Goal: Navigation & Orientation: Find specific page/section

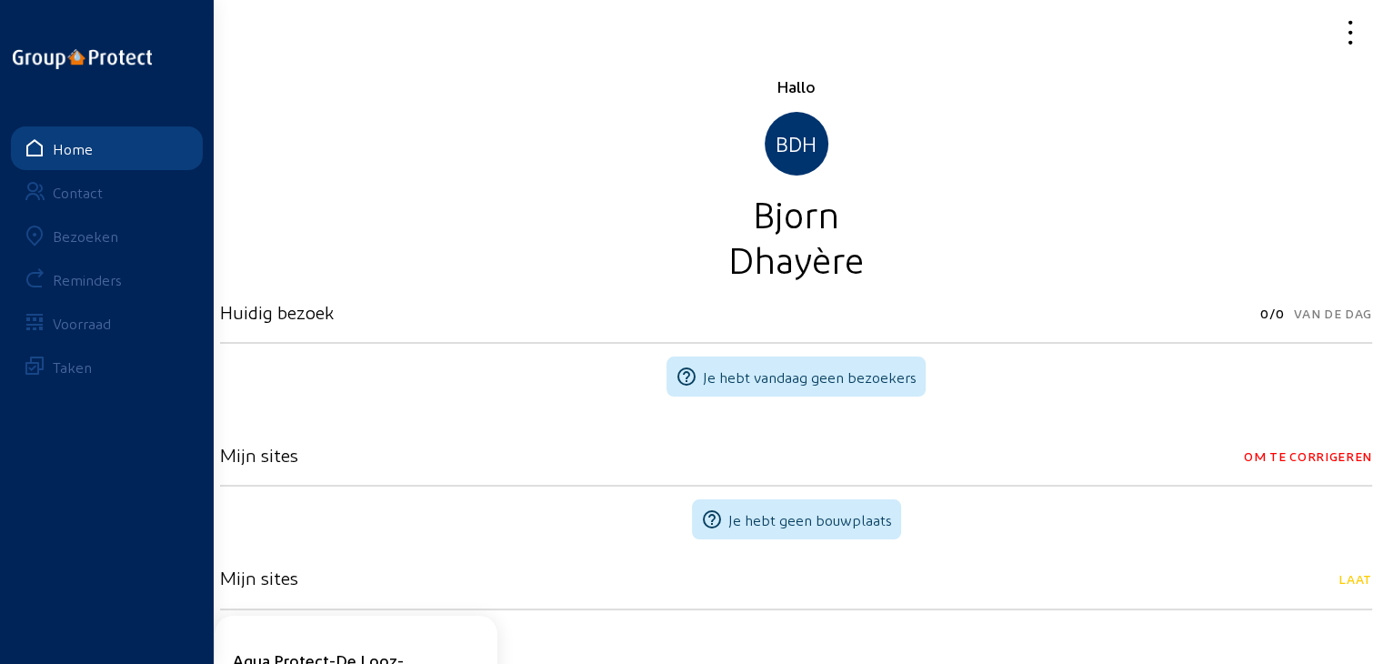
click at [57, 236] on div "Bezoeken" at bounding box center [85, 235] width 65 height 17
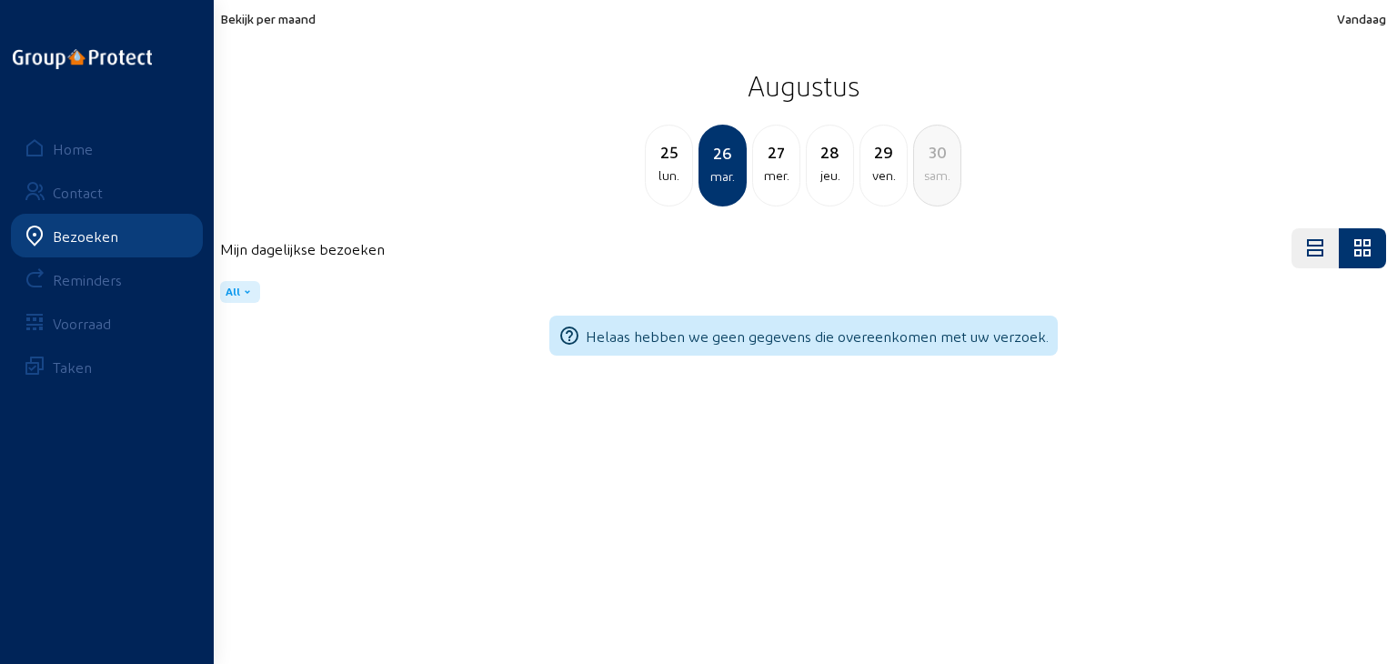
click at [291, 24] on span "Bekijk per maand" at bounding box center [267, 18] width 95 height 15
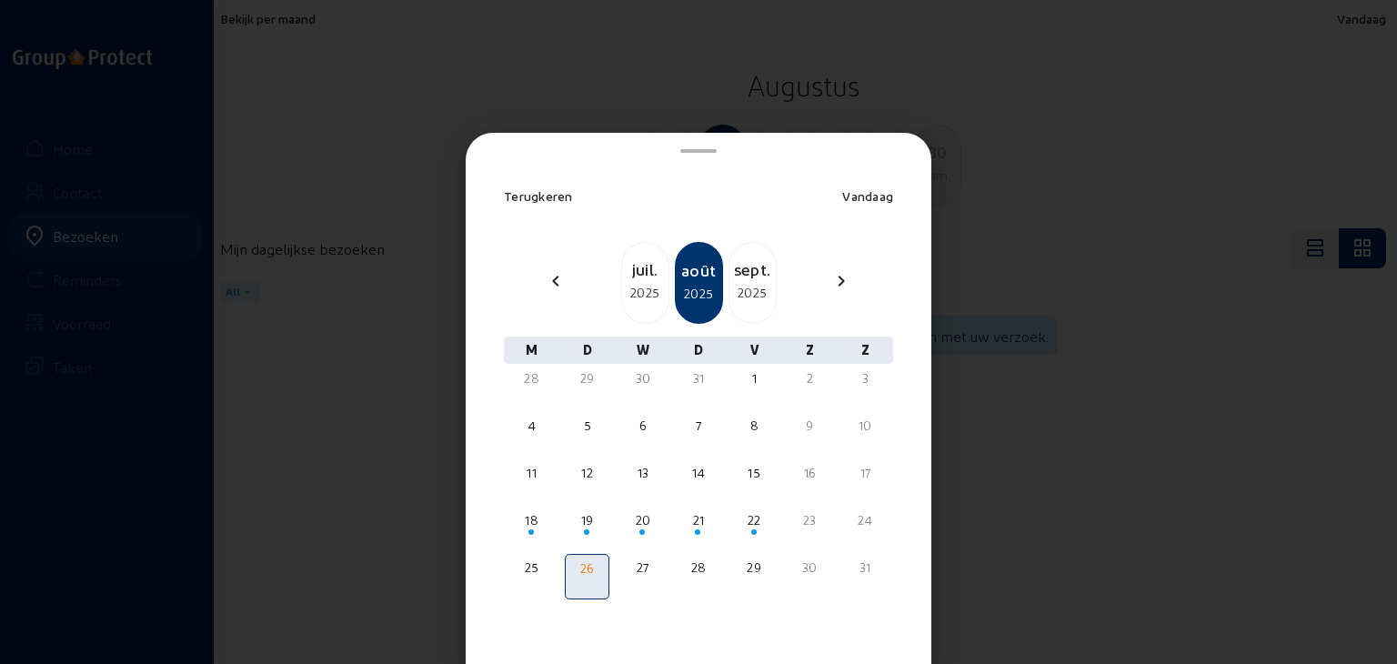
click at [729, 274] on div "sept." at bounding box center [752, 268] width 46 height 25
click at [533, 470] on div "15" at bounding box center [531, 473] width 41 height 18
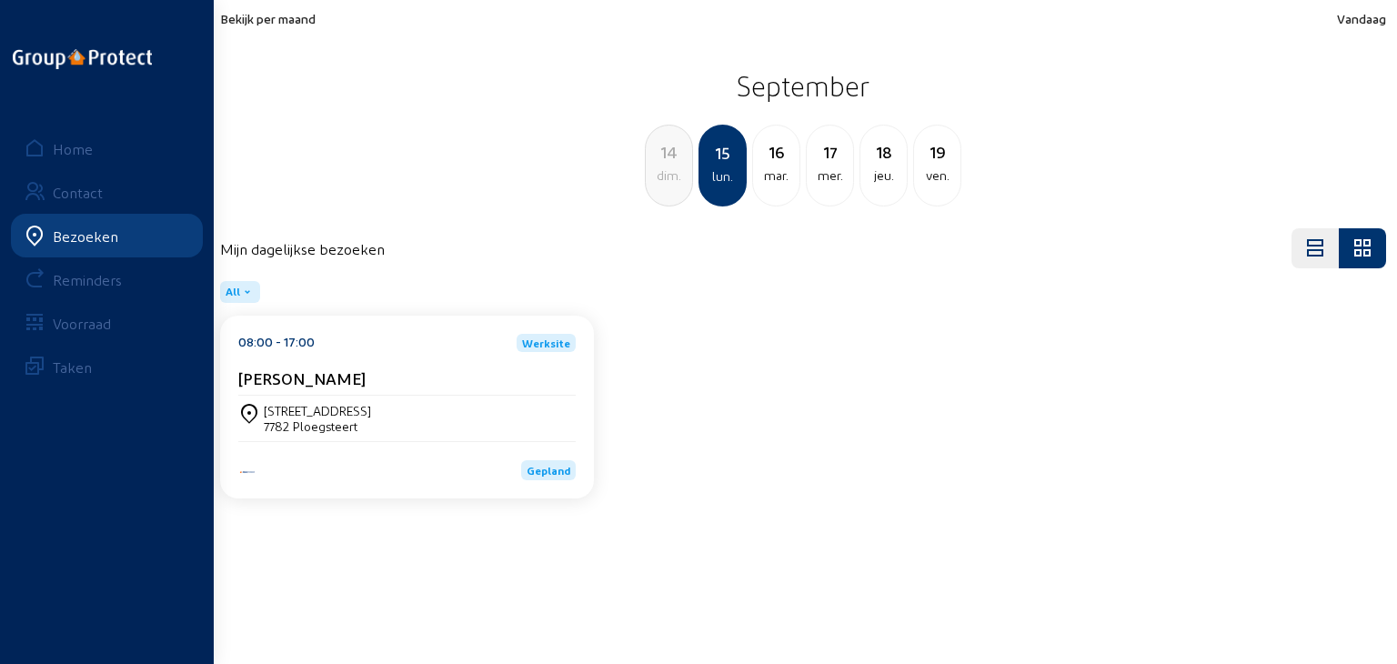
click at [403, 428] on div "[STREET_ADDRESS]" at bounding box center [406, 418] width 337 height 31
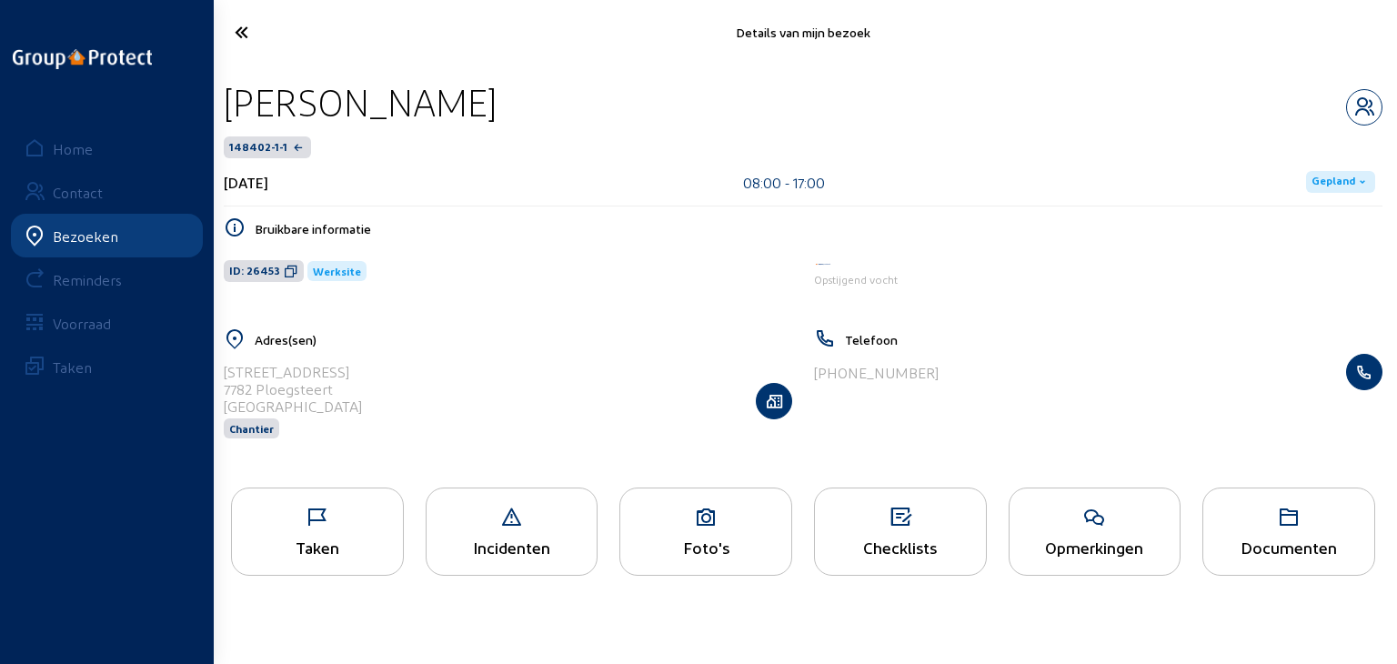
click at [740, 532] on div "Foto's" at bounding box center [705, 531] width 173 height 88
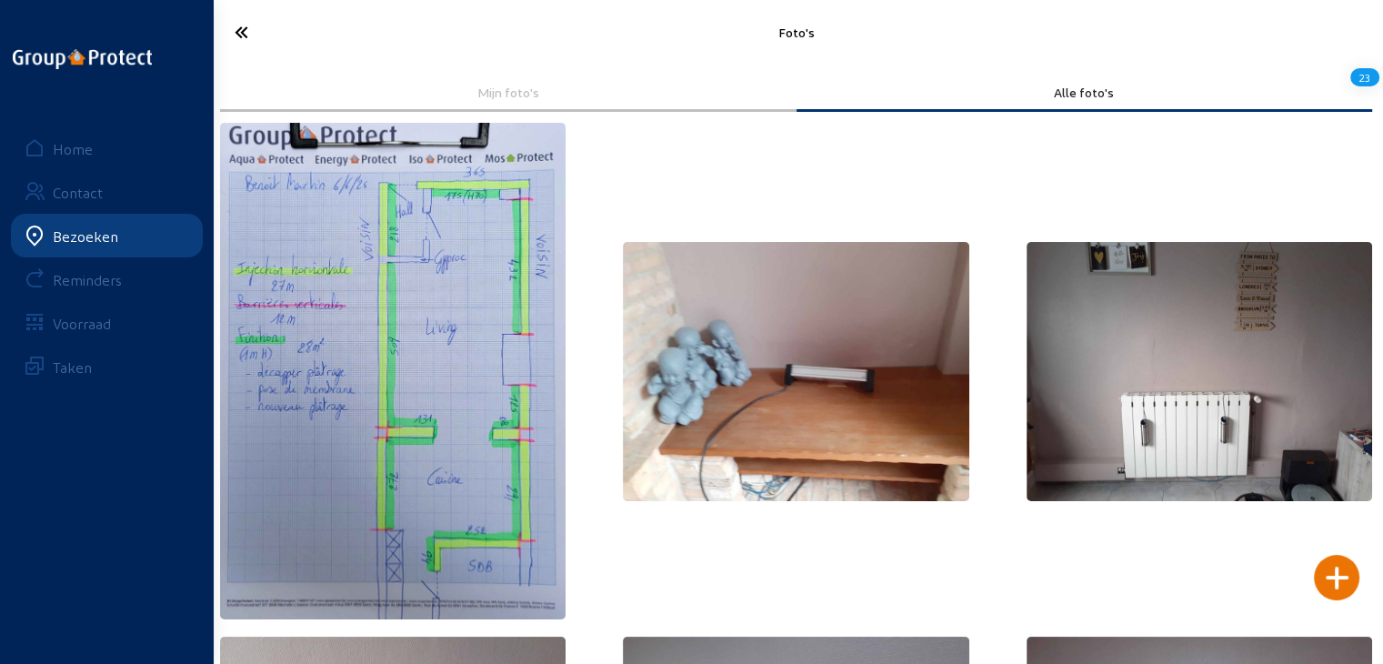
click at [467, 377] on img at bounding box center [393, 371] width 346 height 497
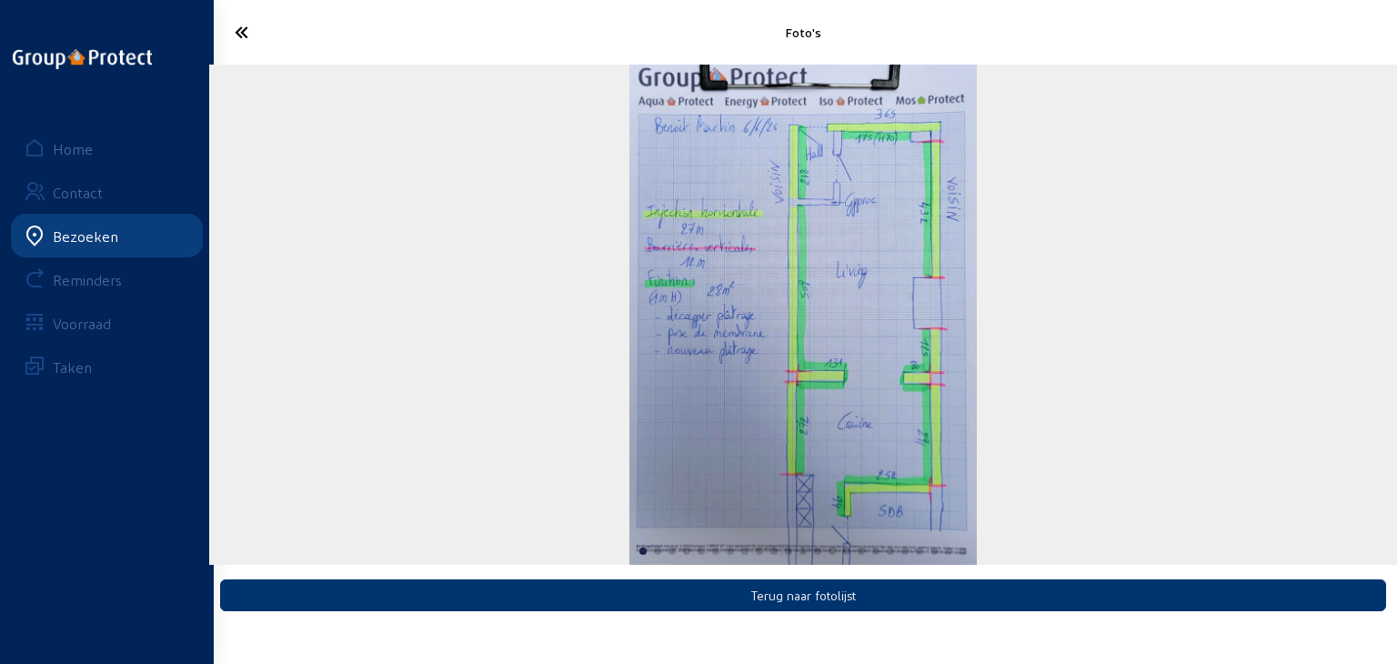
click at [714, 350] on img "1 / 23" at bounding box center [803, 315] width 348 height 500
click at [715, 354] on img "1 / 23" at bounding box center [803, 315] width 348 height 500
click at [250, 39] on icon at bounding box center [309, 32] width 166 height 32
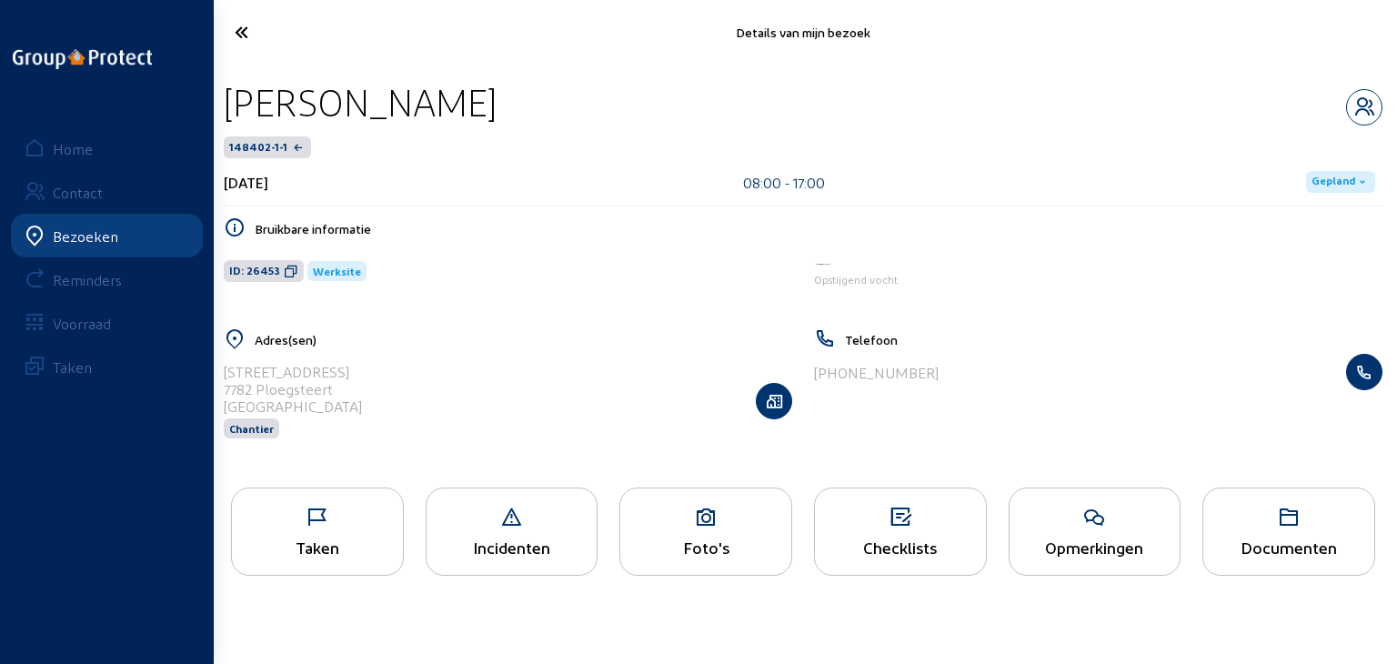
click at [633, 527] on icon at bounding box center [705, 518] width 171 height 22
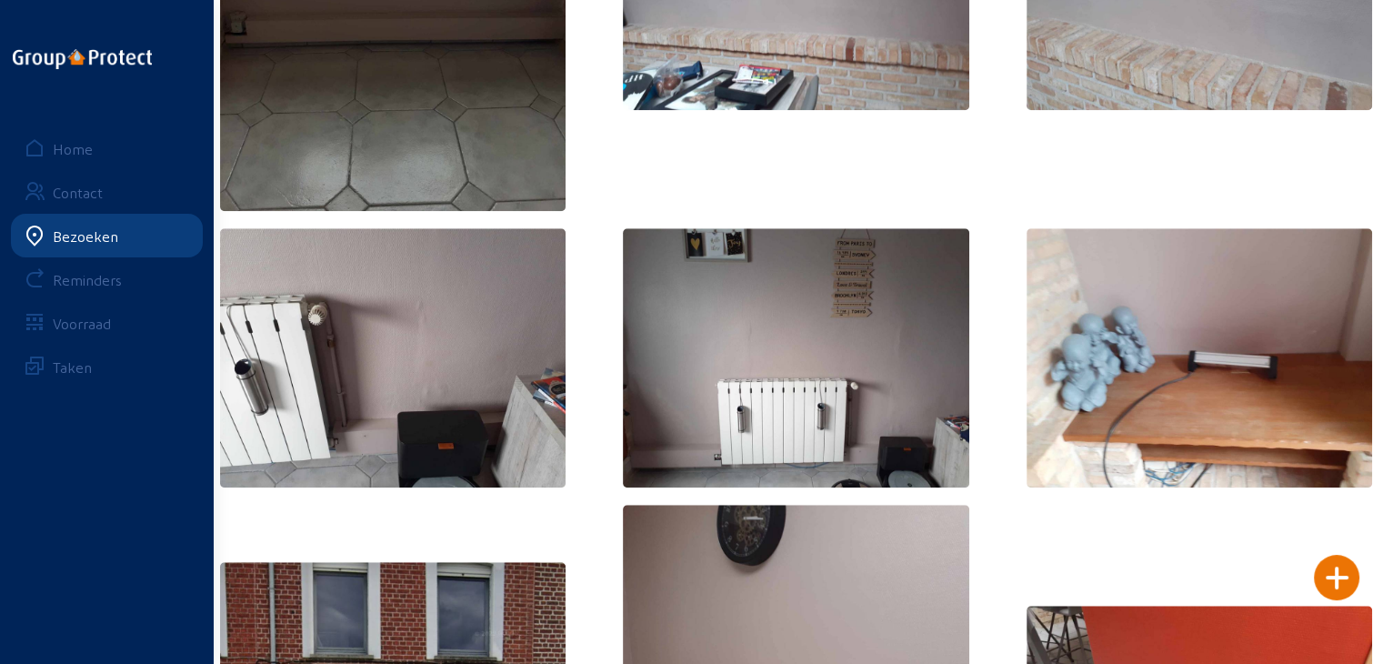
scroll to position [1001, 0]
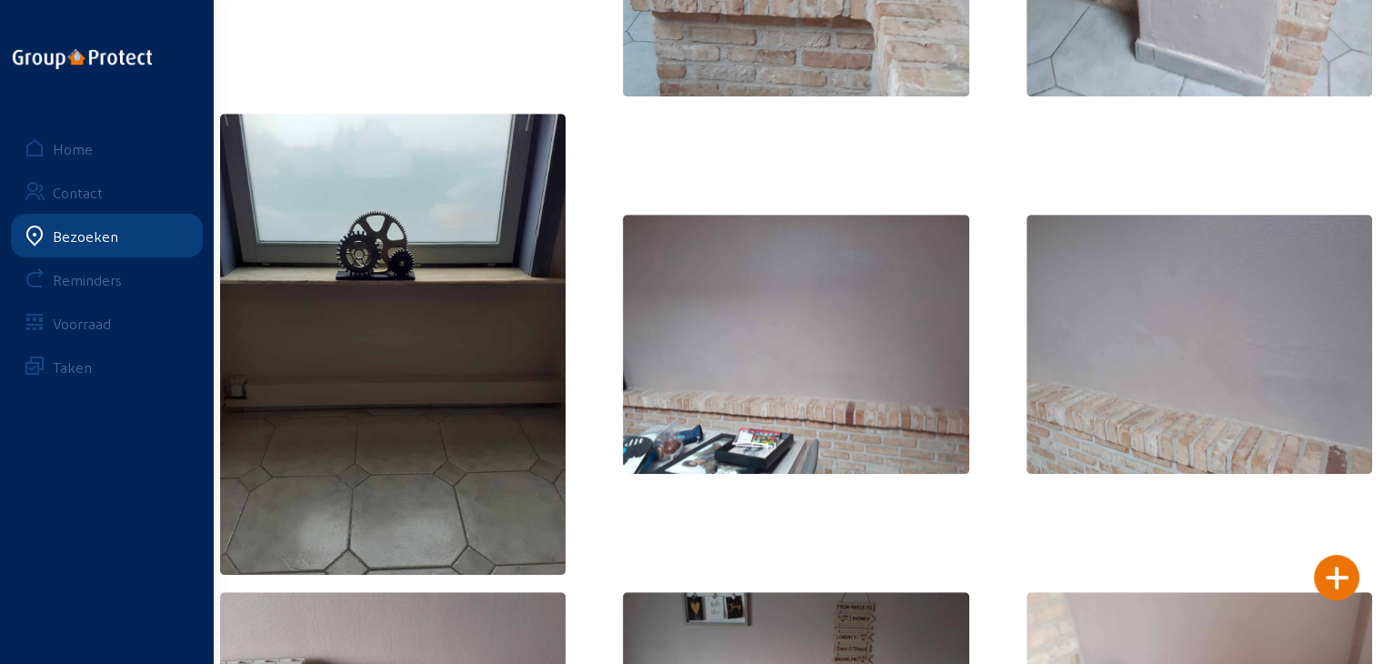
click at [92, 227] on div "Bezoeken" at bounding box center [85, 235] width 65 height 17
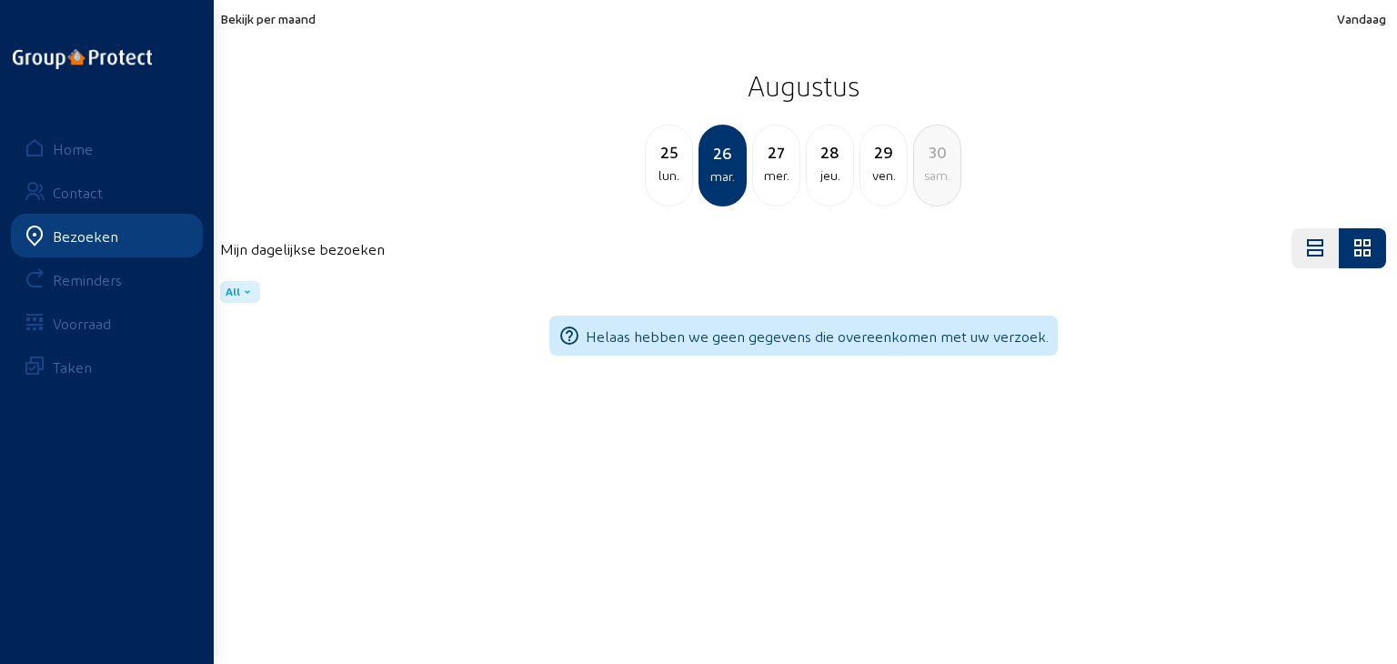
click at [297, 18] on span "Bekijk per maand" at bounding box center [267, 18] width 95 height 15
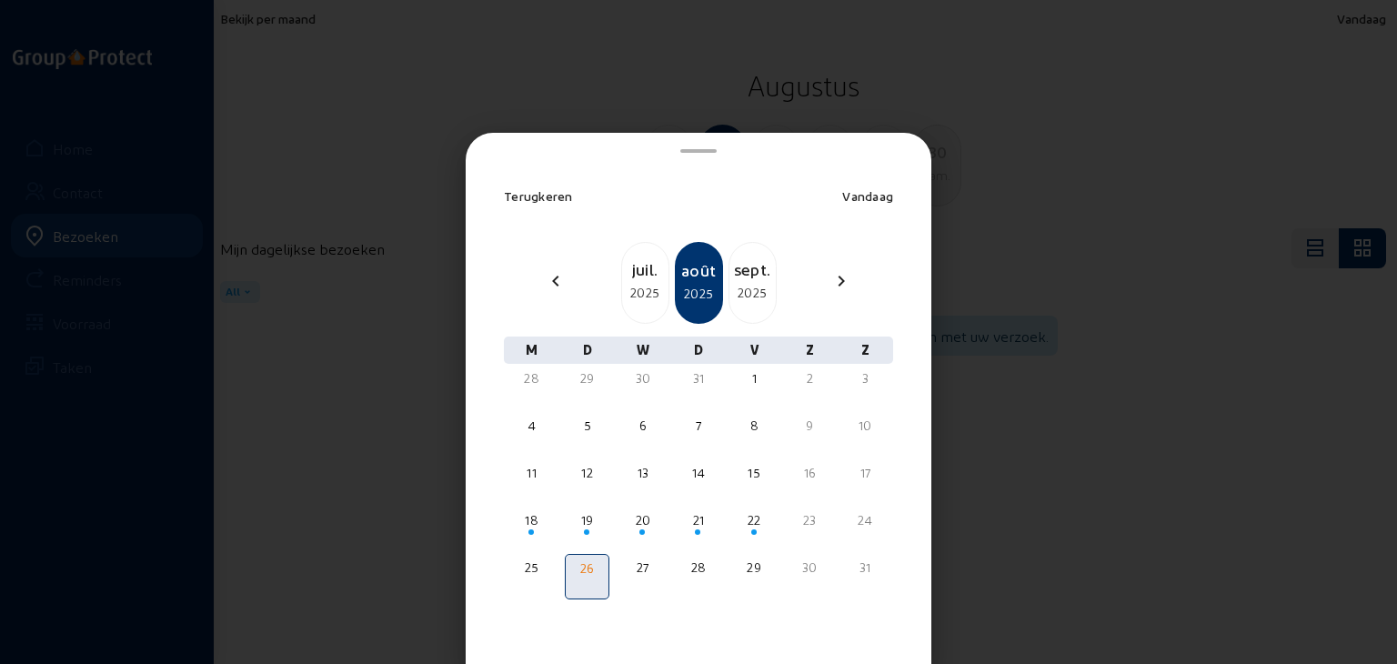
click at [742, 284] on div "2025" at bounding box center [752, 293] width 46 height 22
click at [526, 519] on div "22" at bounding box center [531, 520] width 41 height 18
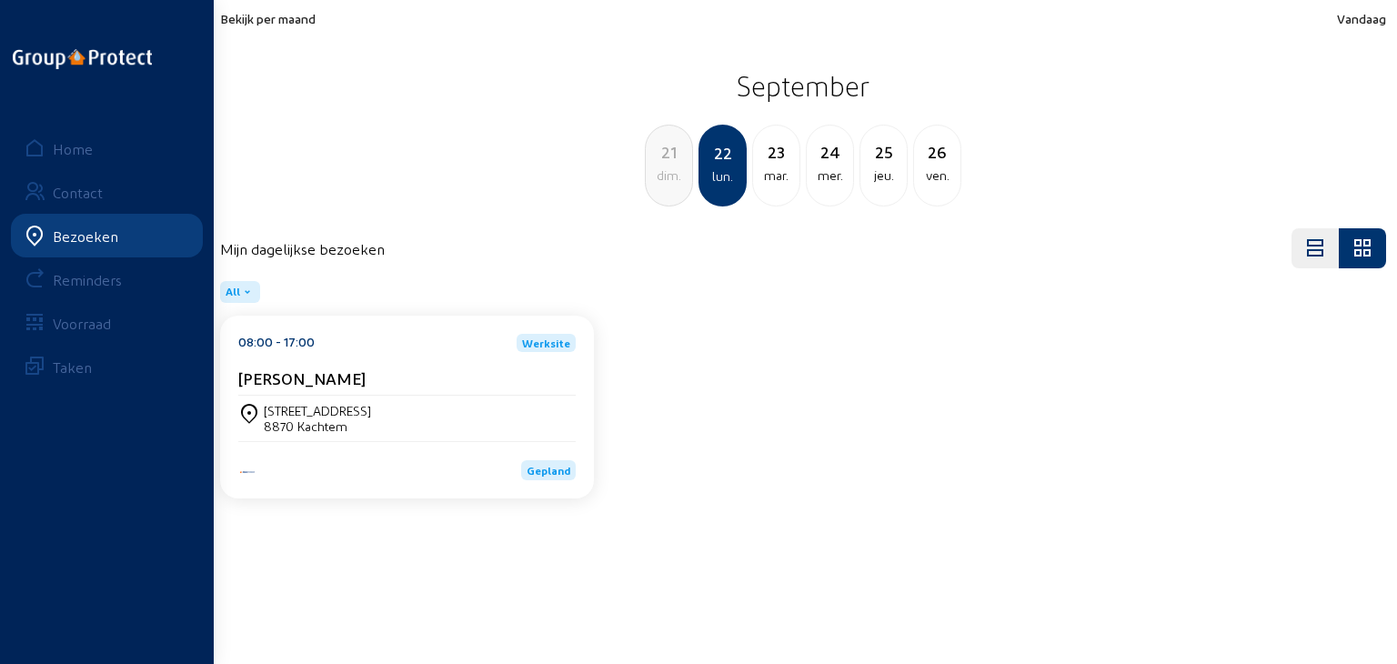
click at [406, 419] on div "[STREET_ADDRESS]" at bounding box center [406, 418] width 337 height 31
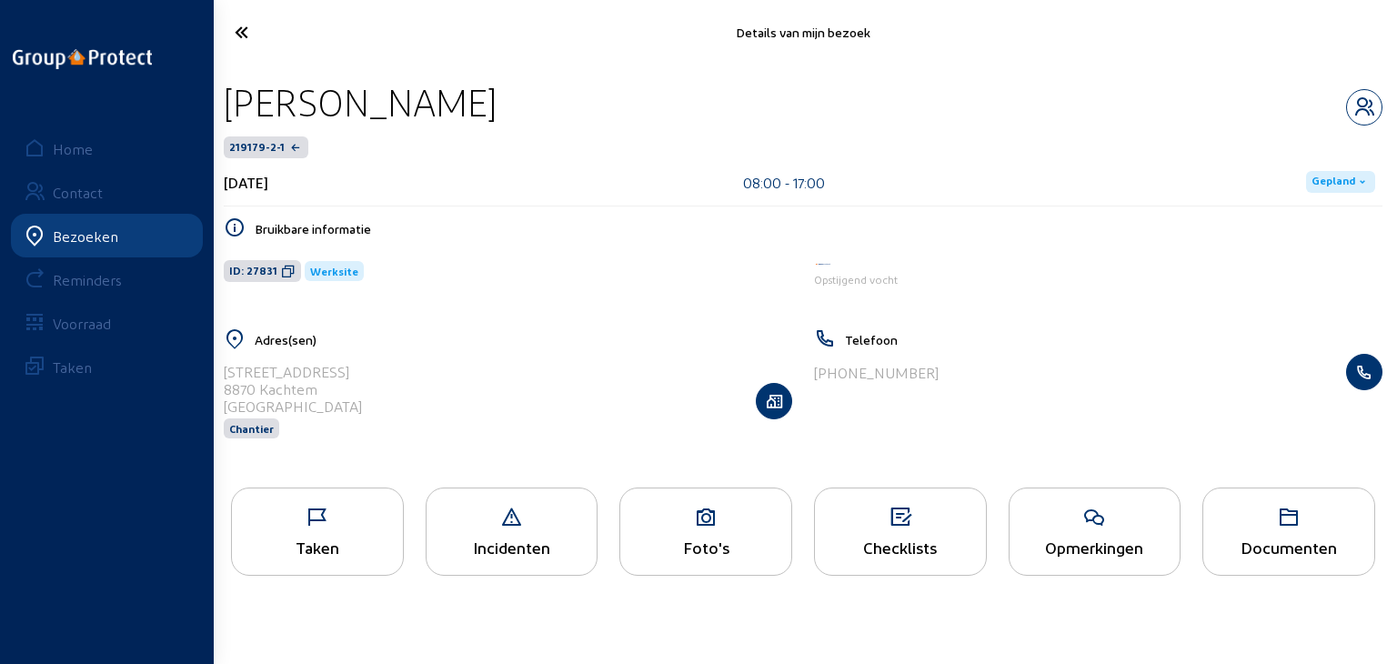
click at [698, 526] on icon at bounding box center [705, 518] width 171 height 22
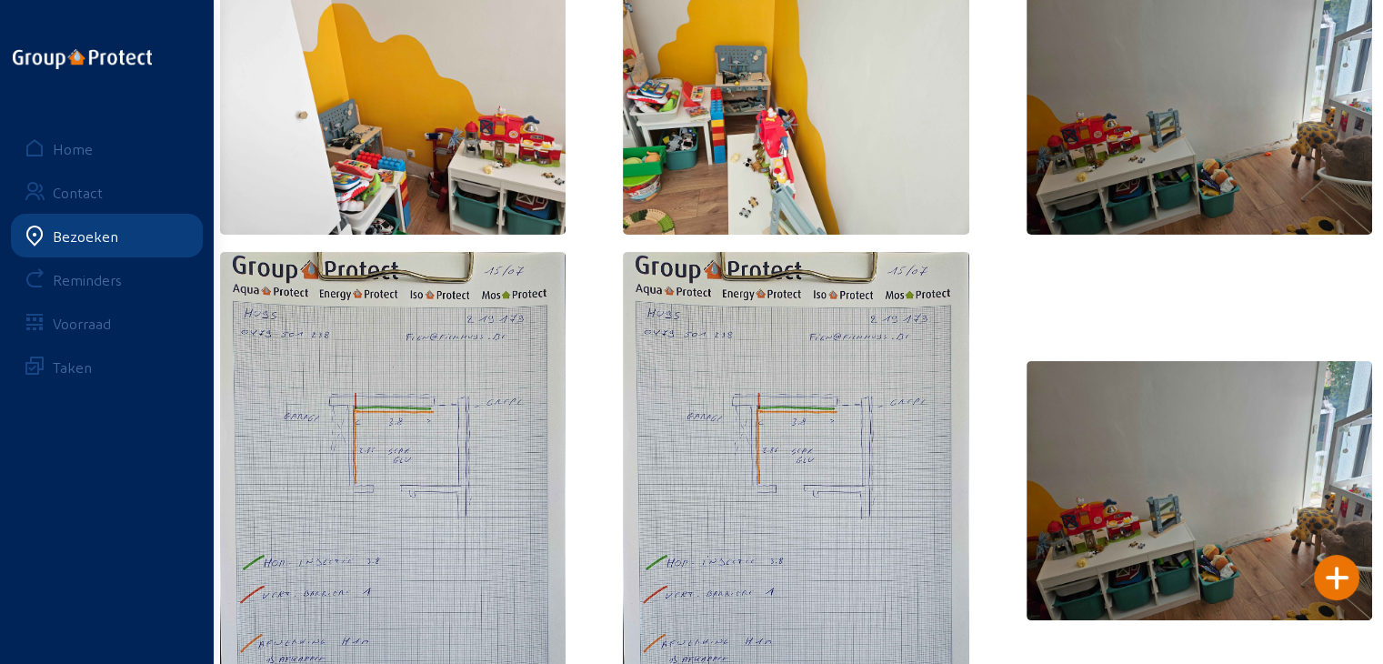
scroll to position [245, 0]
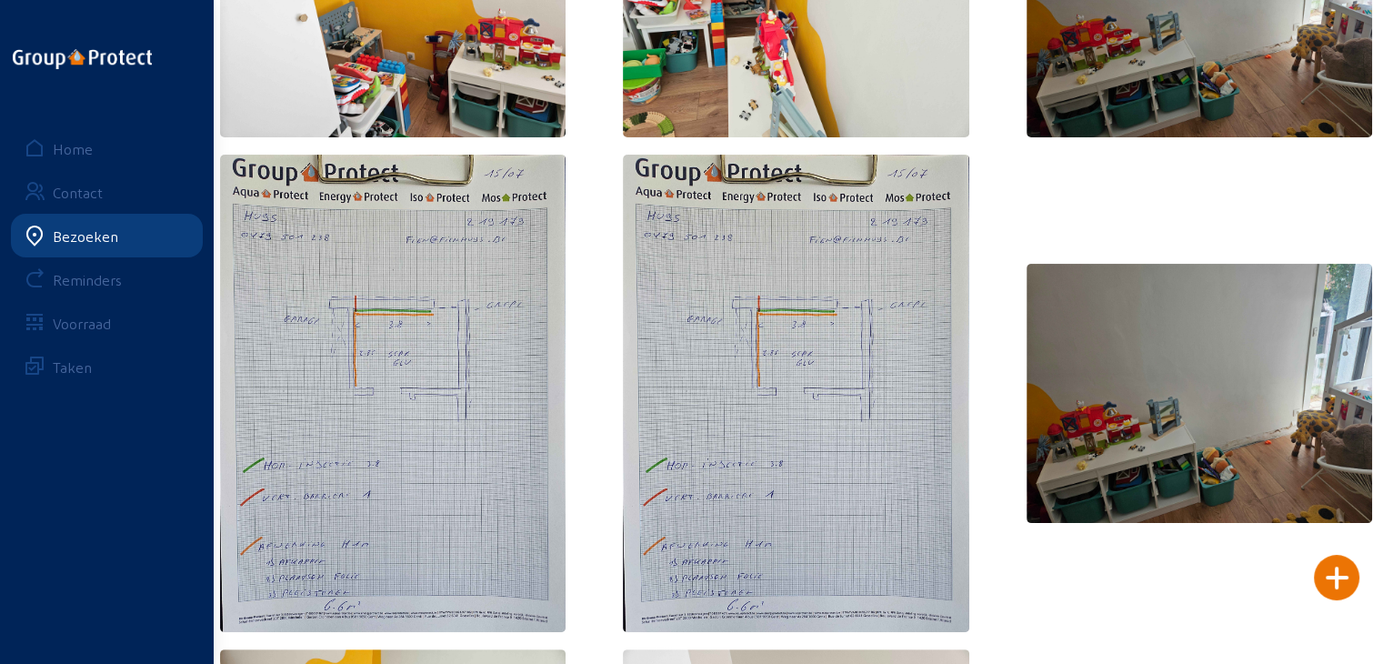
click at [749, 455] on img at bounding box center [796, 393] width 346 height 477
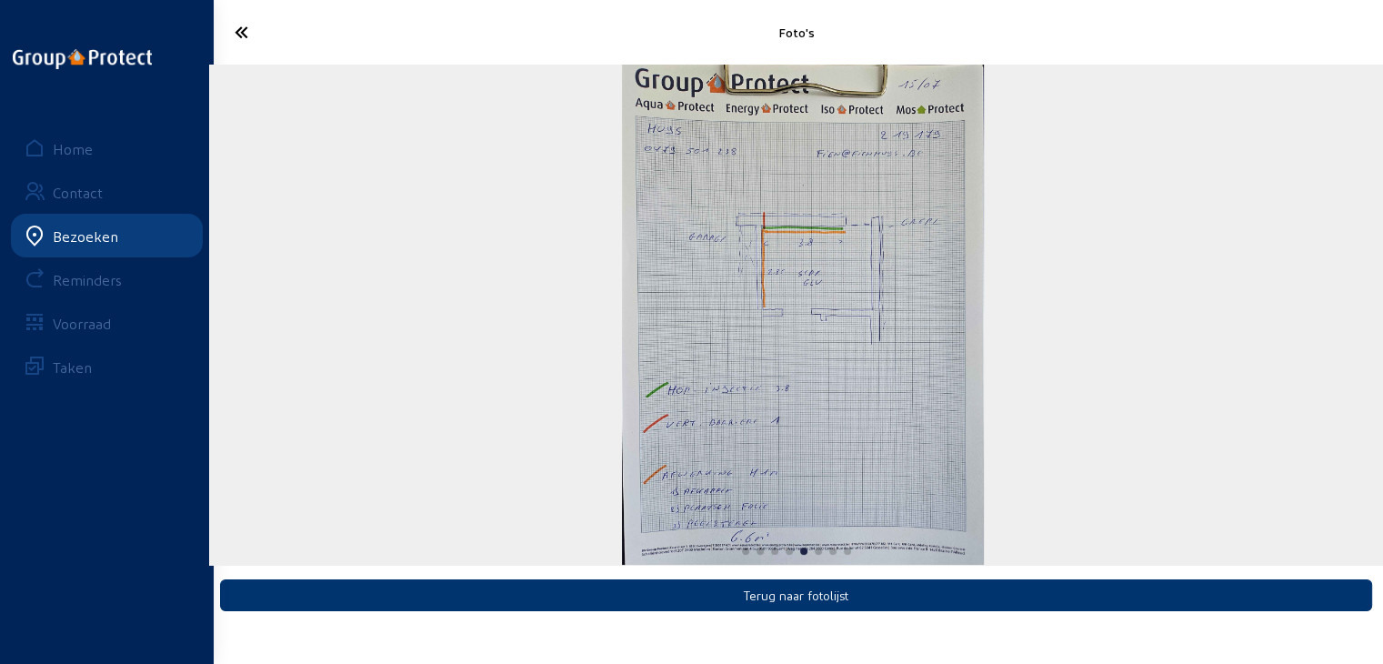
scroll to position [0, 0]
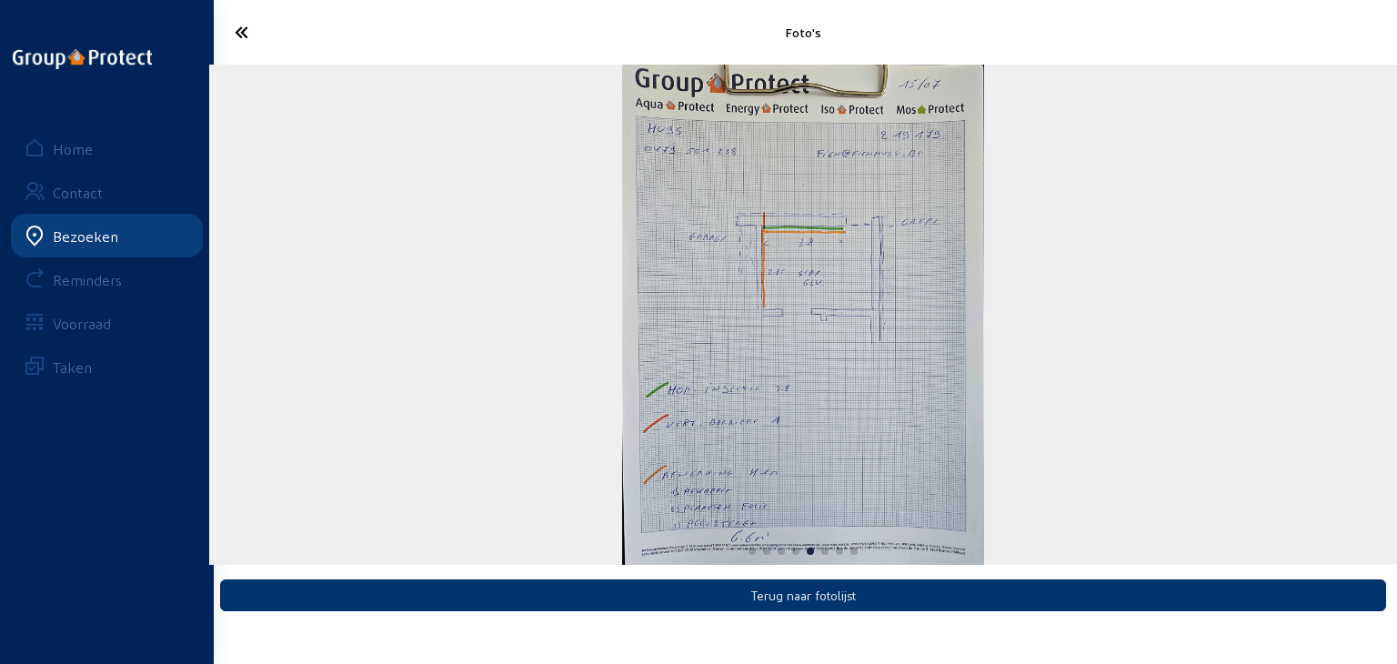
click at [232, 30] on icon at bounding box center [309, 32] width 166 height 32
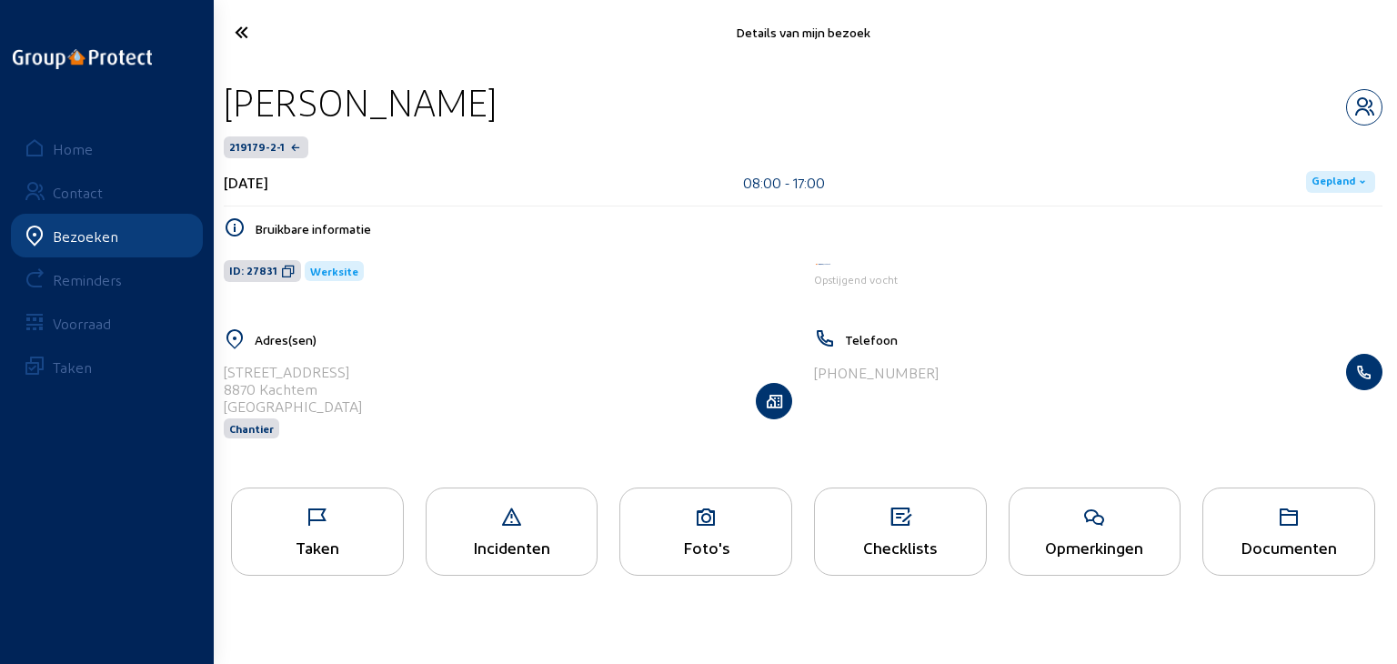
click at [711, 517] on icon at bounding box center [705, 518] width 171 height 22
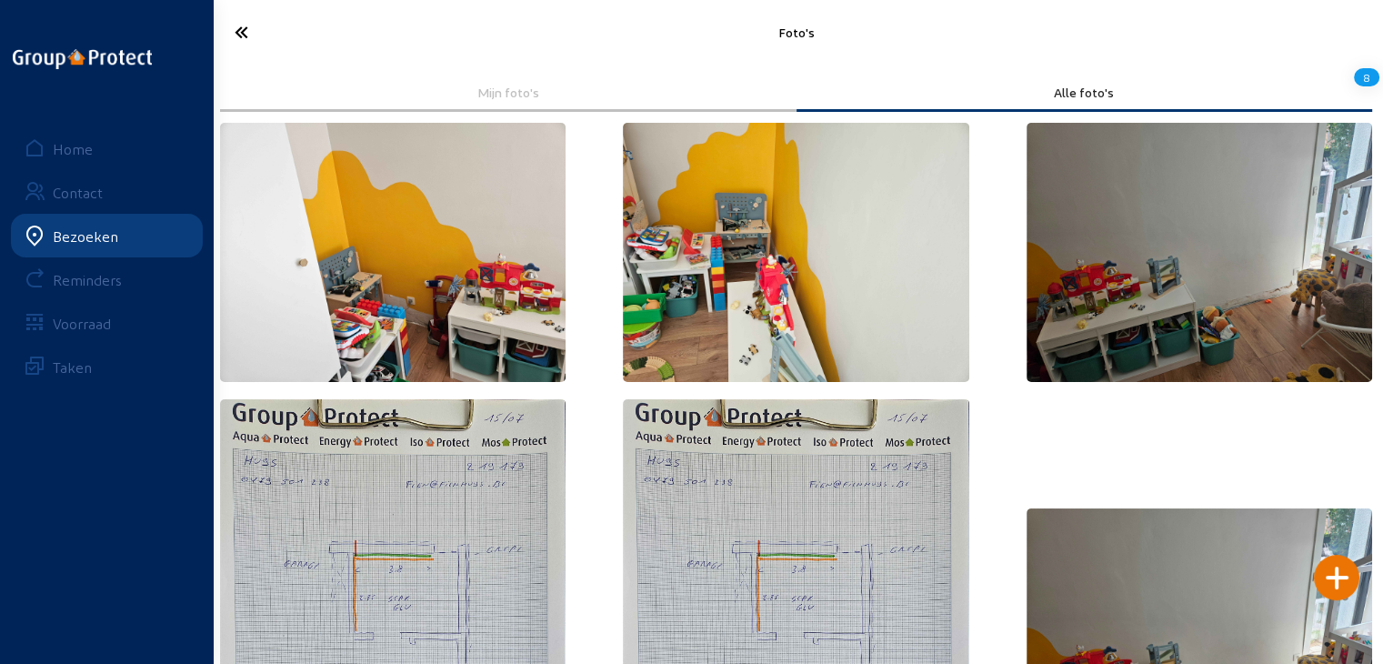
click at [241, 33] on icon at bounding box center [307, 32] width 163 height 32
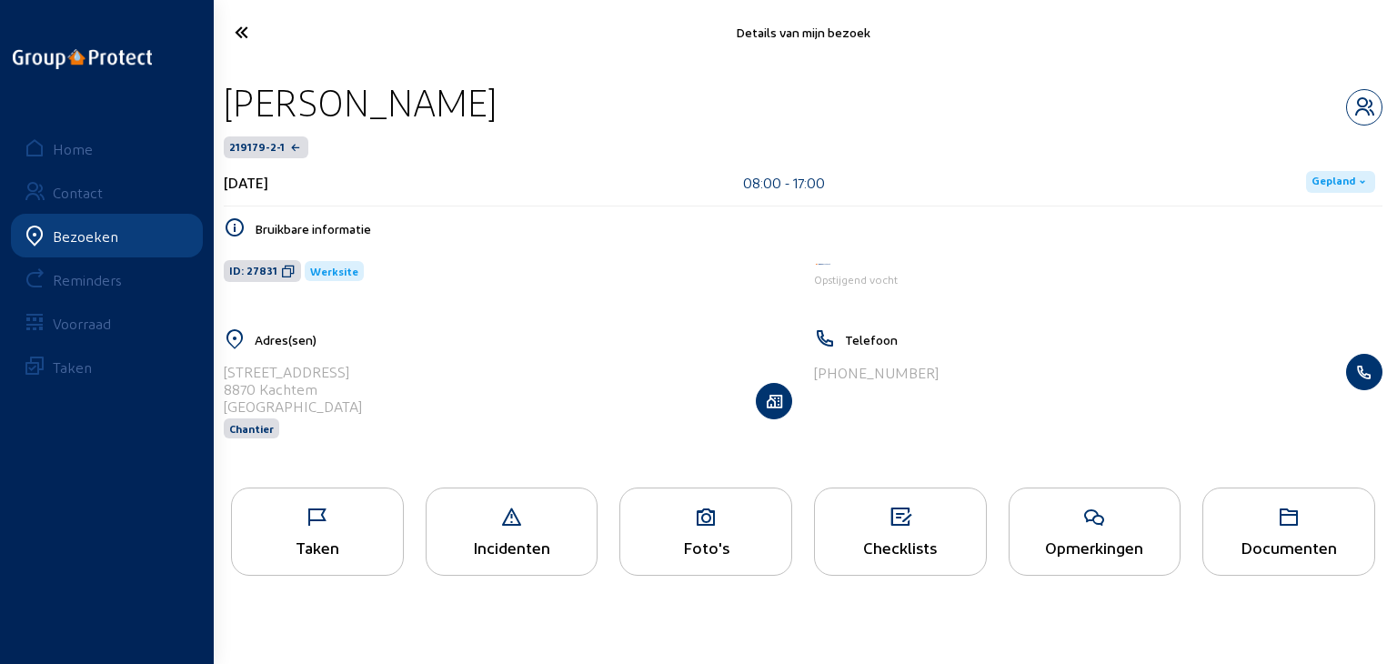
click at [234, 23] on icon at bounding box center [309, 32] width 166 height 32
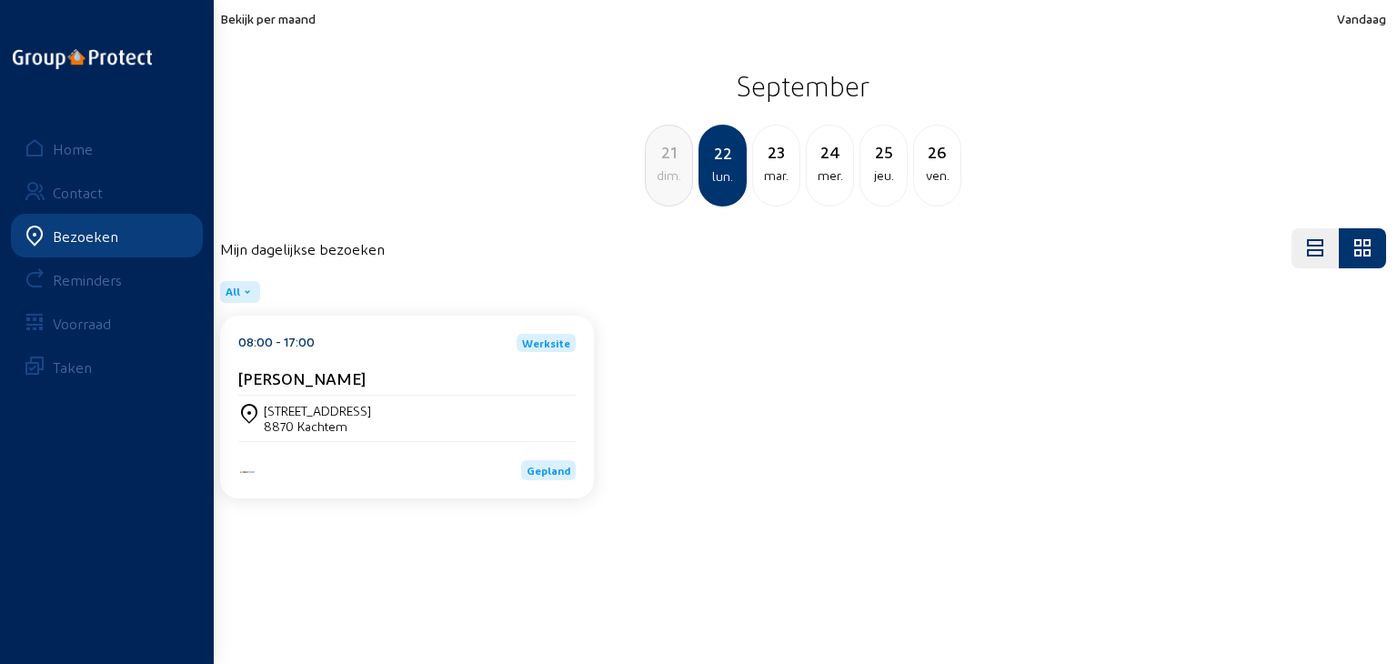
click at [292, 21] on span "Bekijk per maand" at bounding box center [267, 18] width 95 height 15
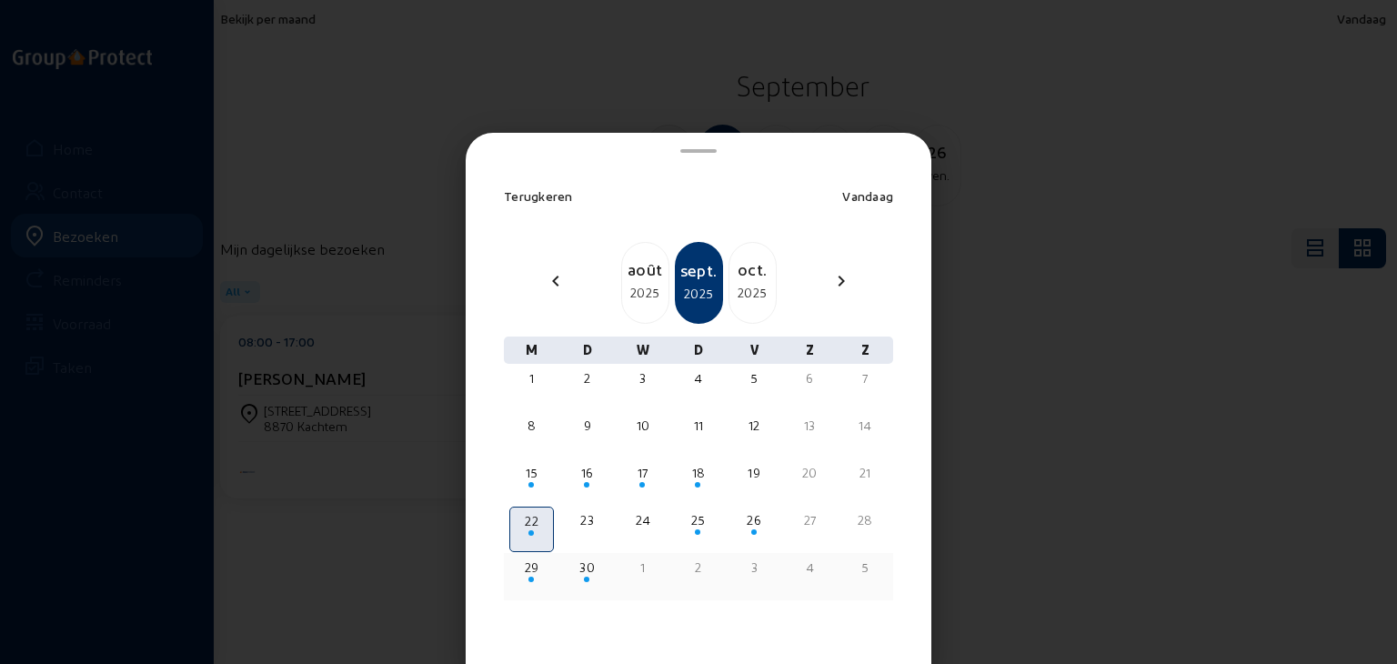
click at [537, 571] on div "29" at bounding box center [531, 567] width 41 height 18
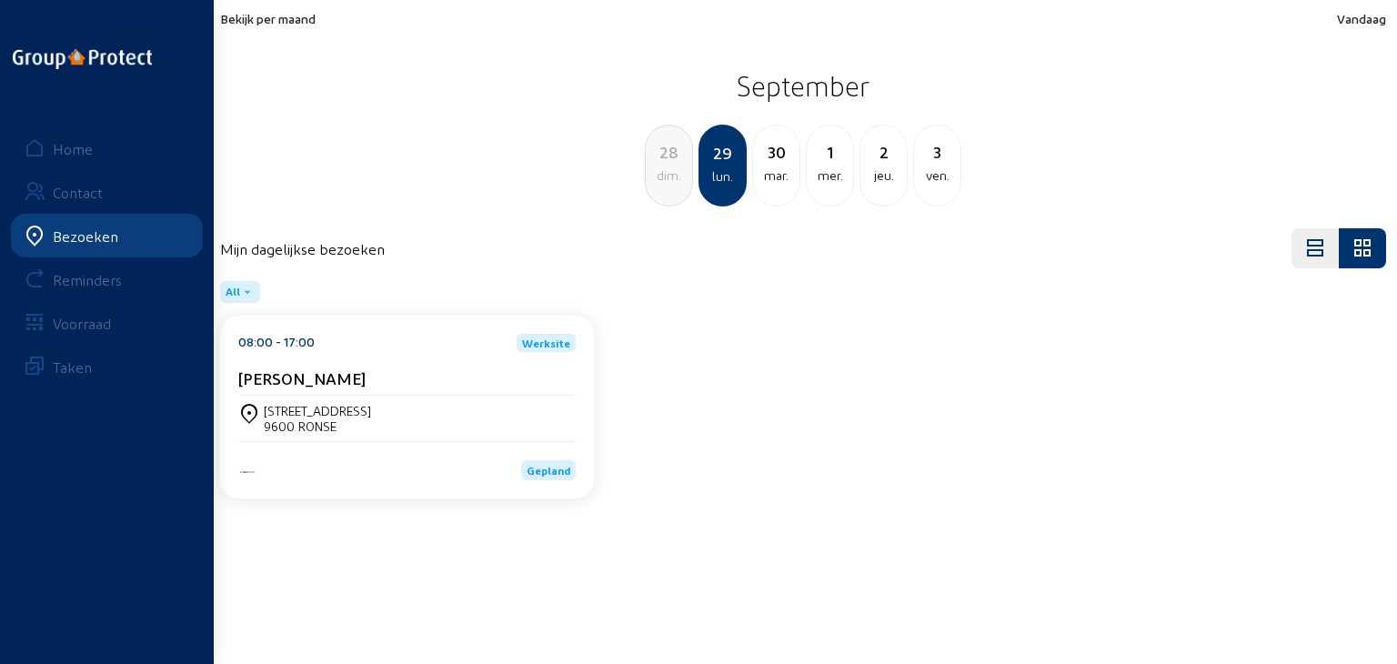
click at [429, 419] on div "[STREET_ADDRESS]" at bounding box center [406, 418] width 337 height 31
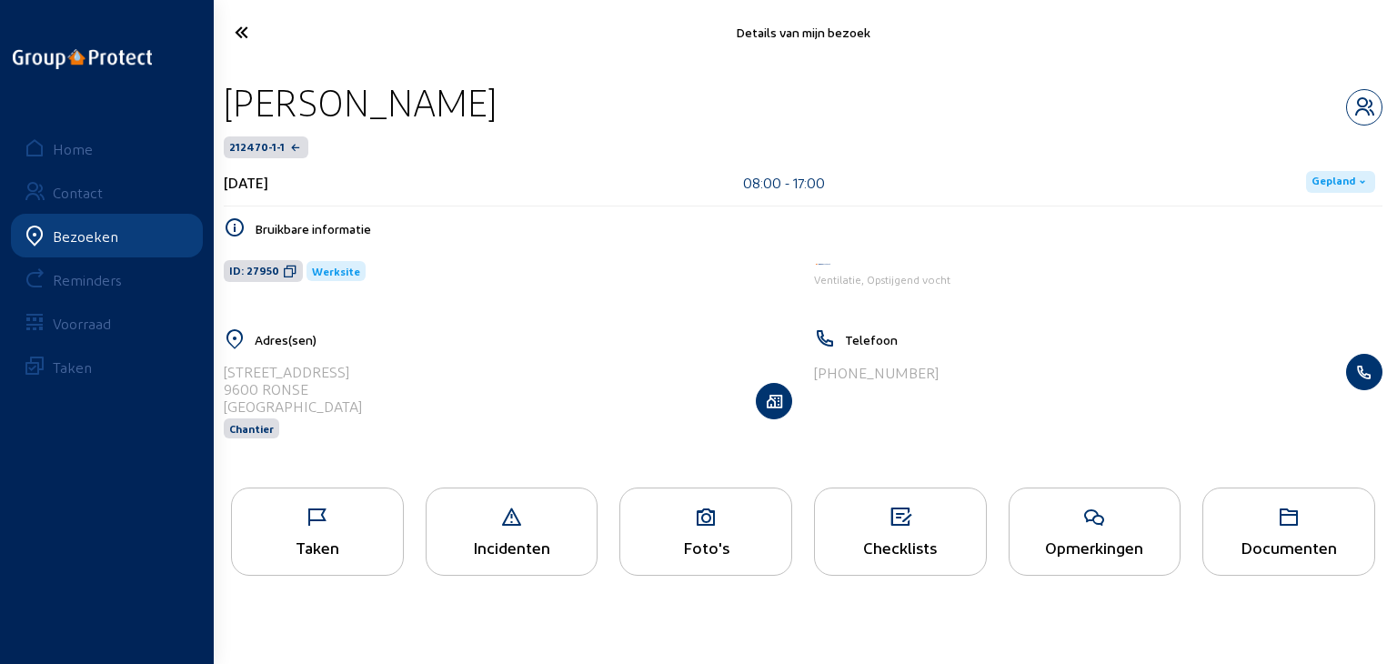
click at [678, 527] on icon at bounding box center [705, 518] width 171 height 22
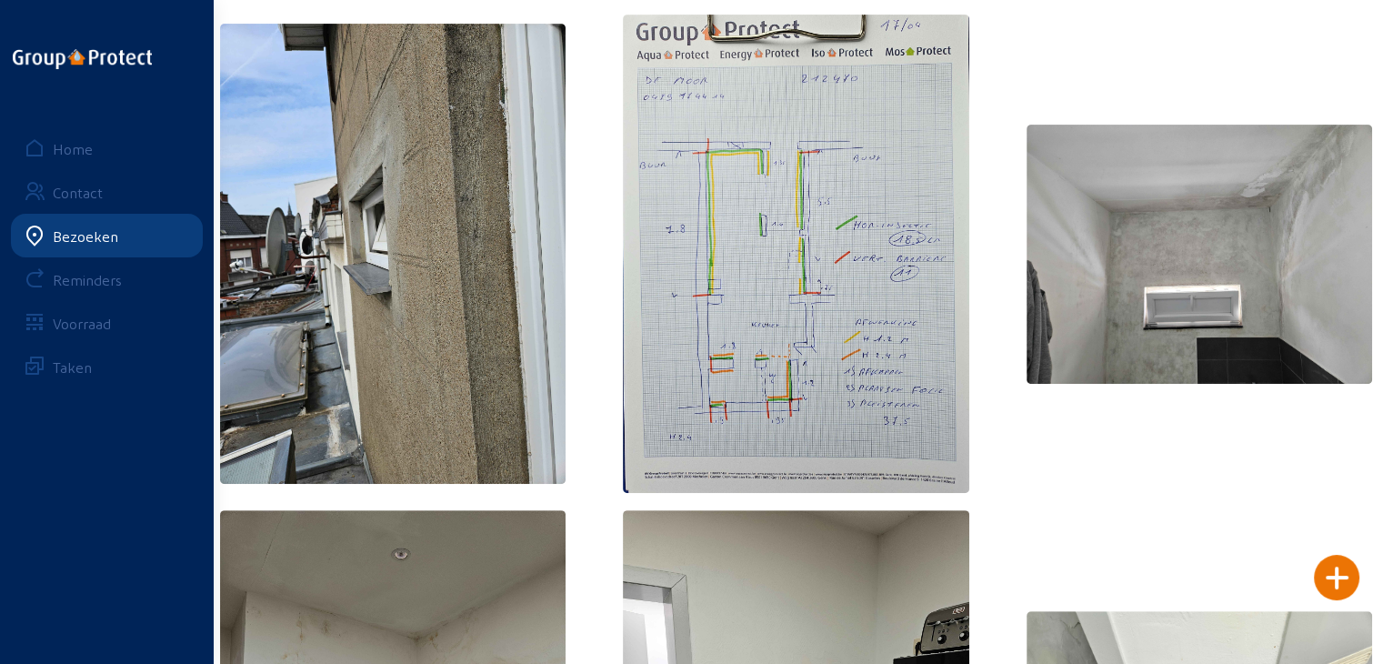
scroll to position [546, 0]
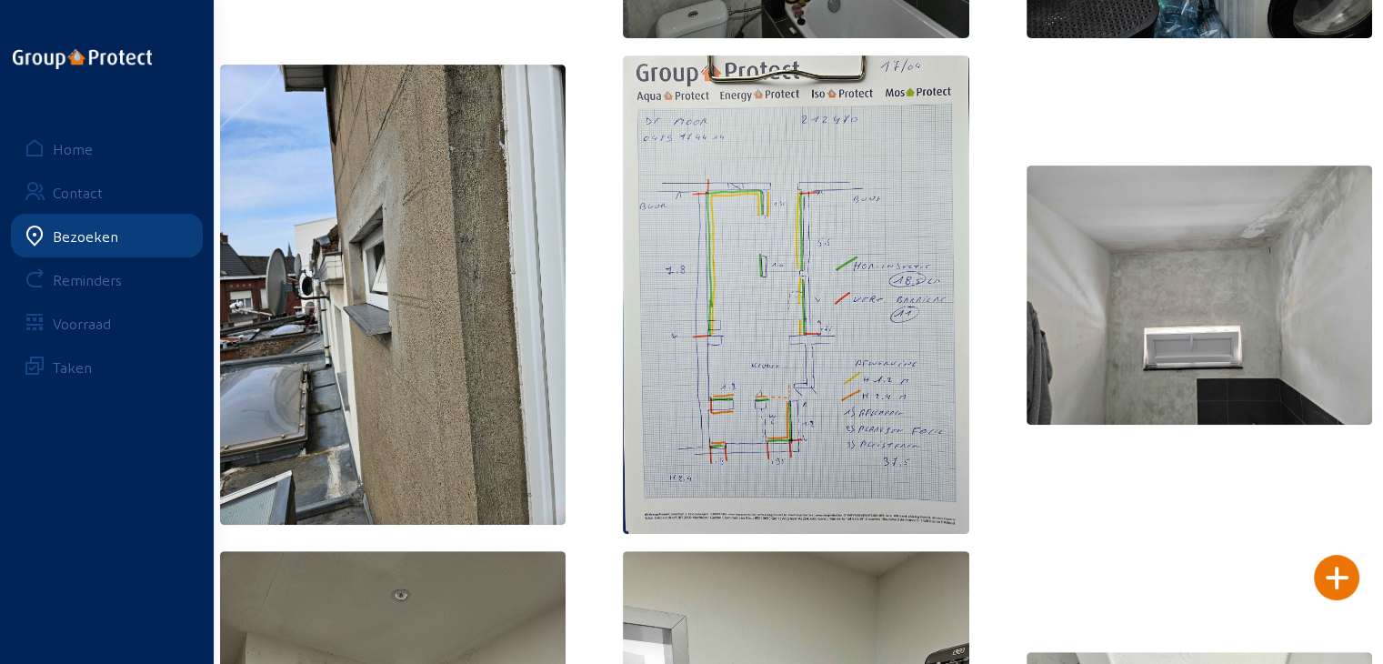
drag, startPoint x: 891, startPoint y: 396, endPoint x: 839, endPoint y: 616, distance: 226.3
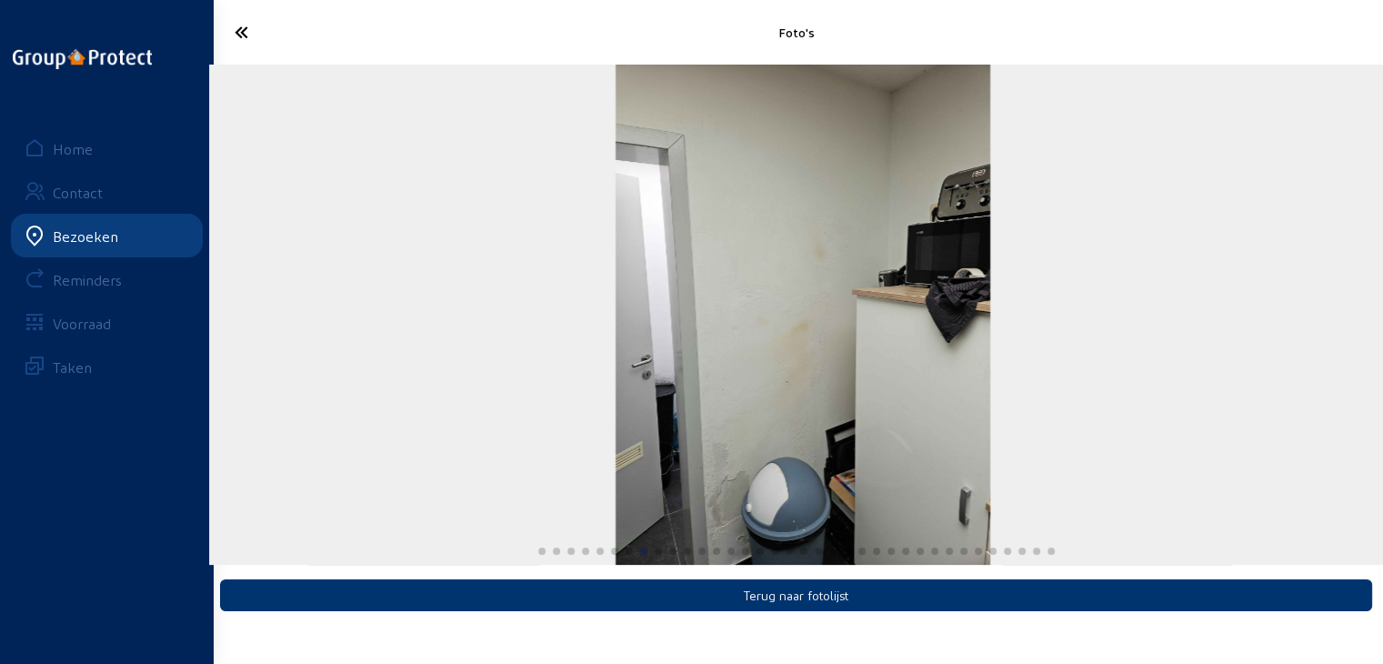
scroll to position [0, 0]
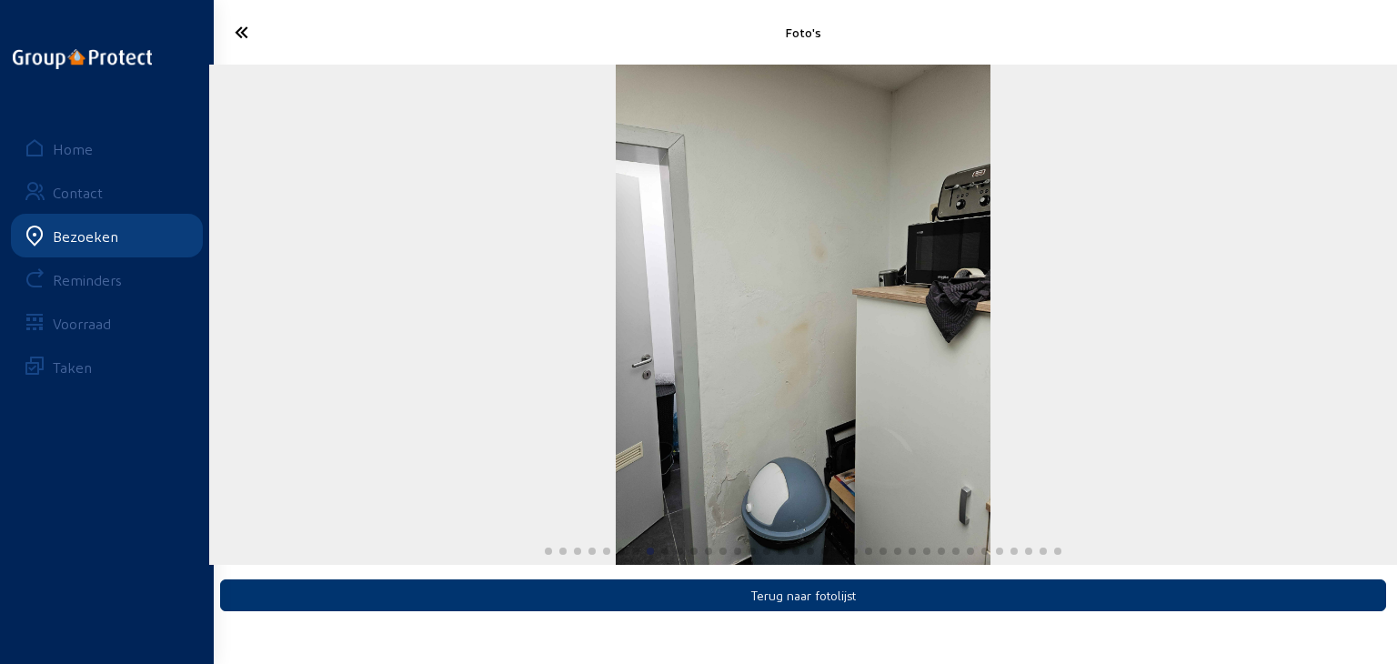
click at [244, 41] on icon at bounding box center [309, 32] width 166 height 32
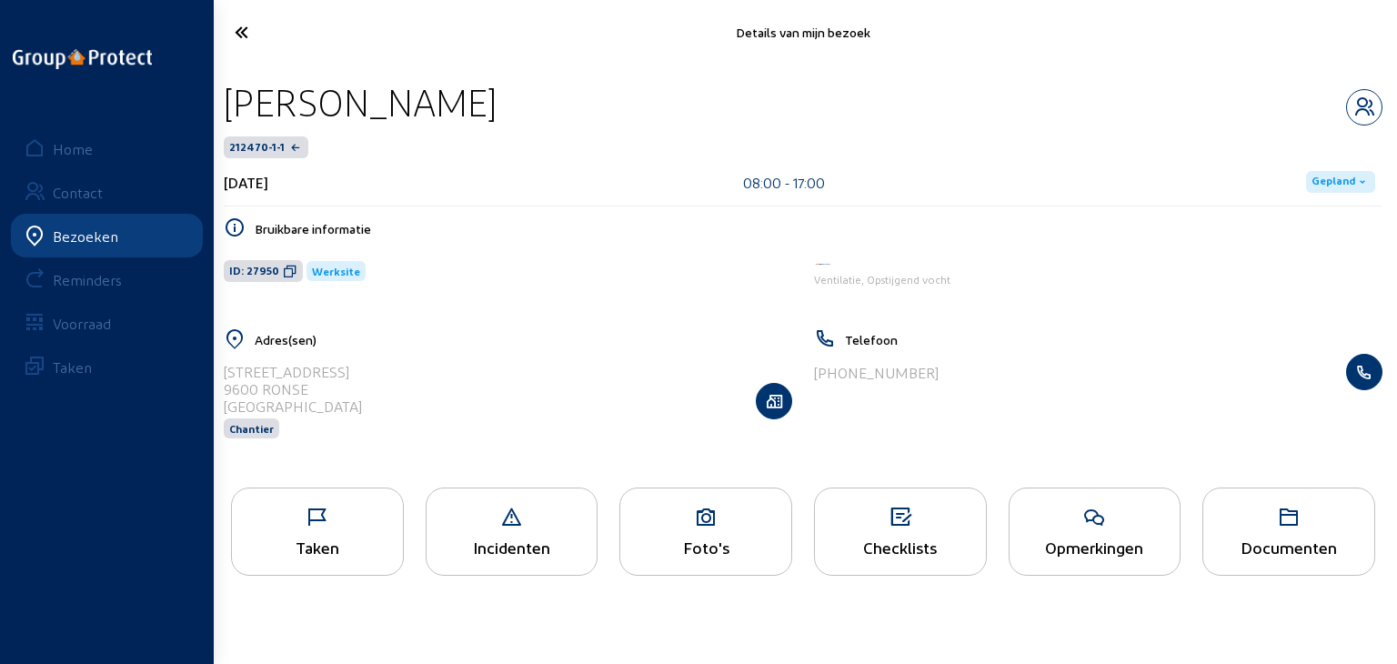
click at [662, 539] on div "Foto's" at bounding box center [705, 546] width 171 height 19
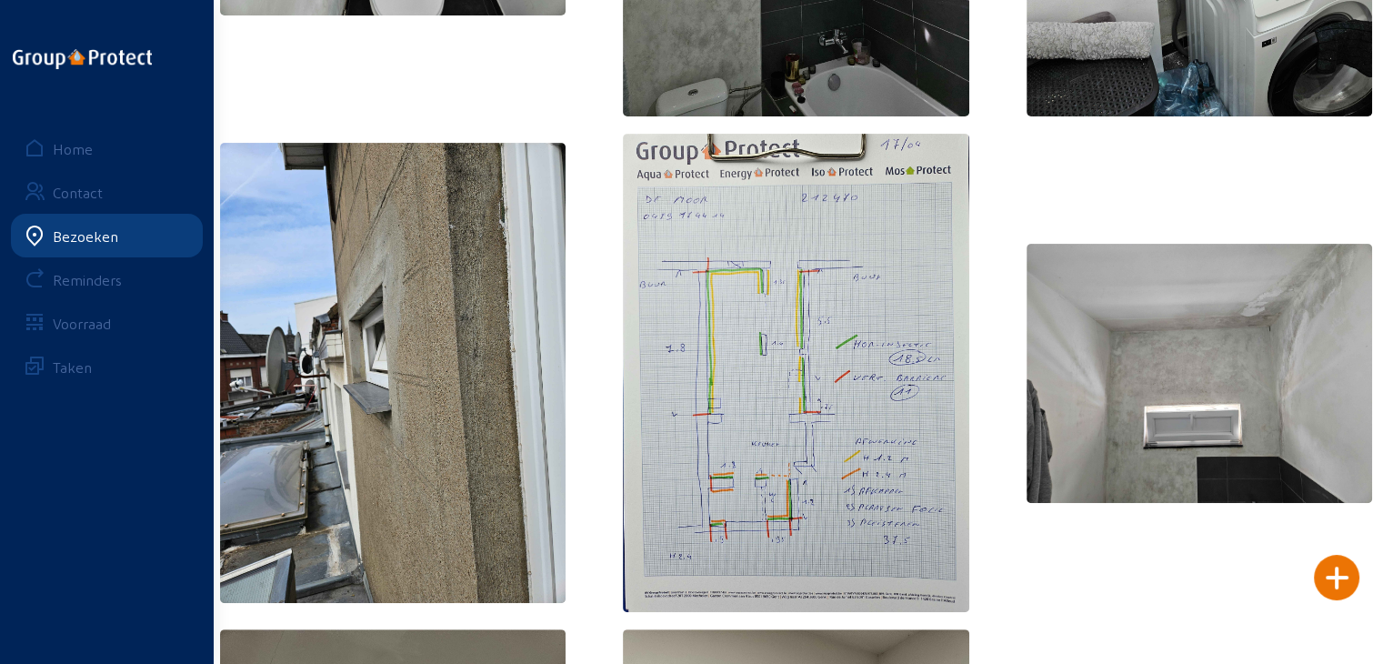
scroll to position [546, 0]
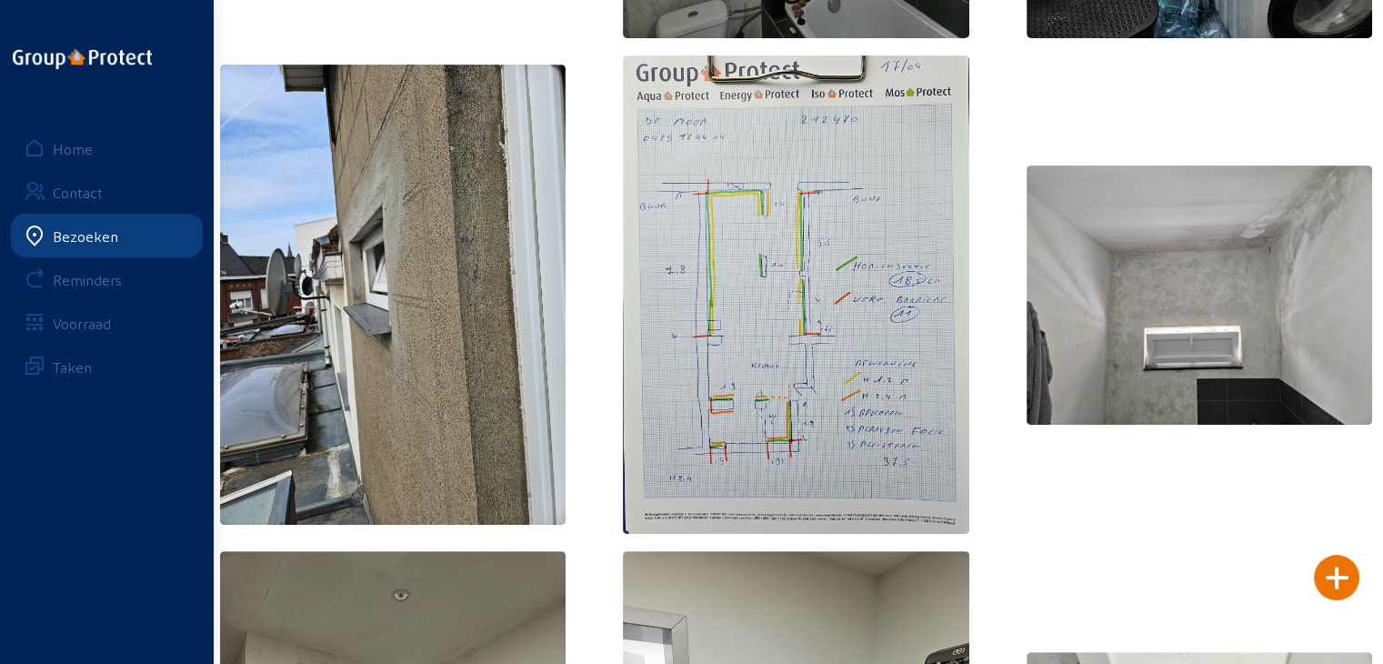
click at [734, 437] on img at bounding box center [796, 294] width 346 height 479
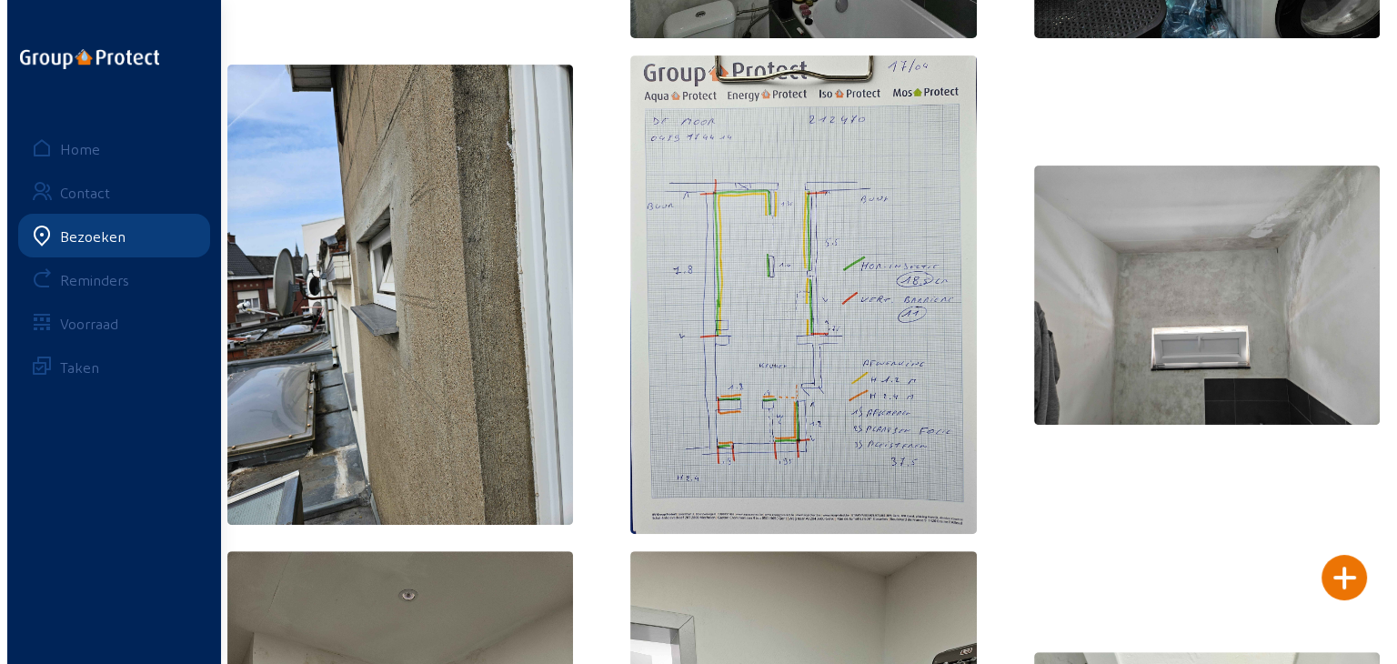
scroll to position [0, 0]
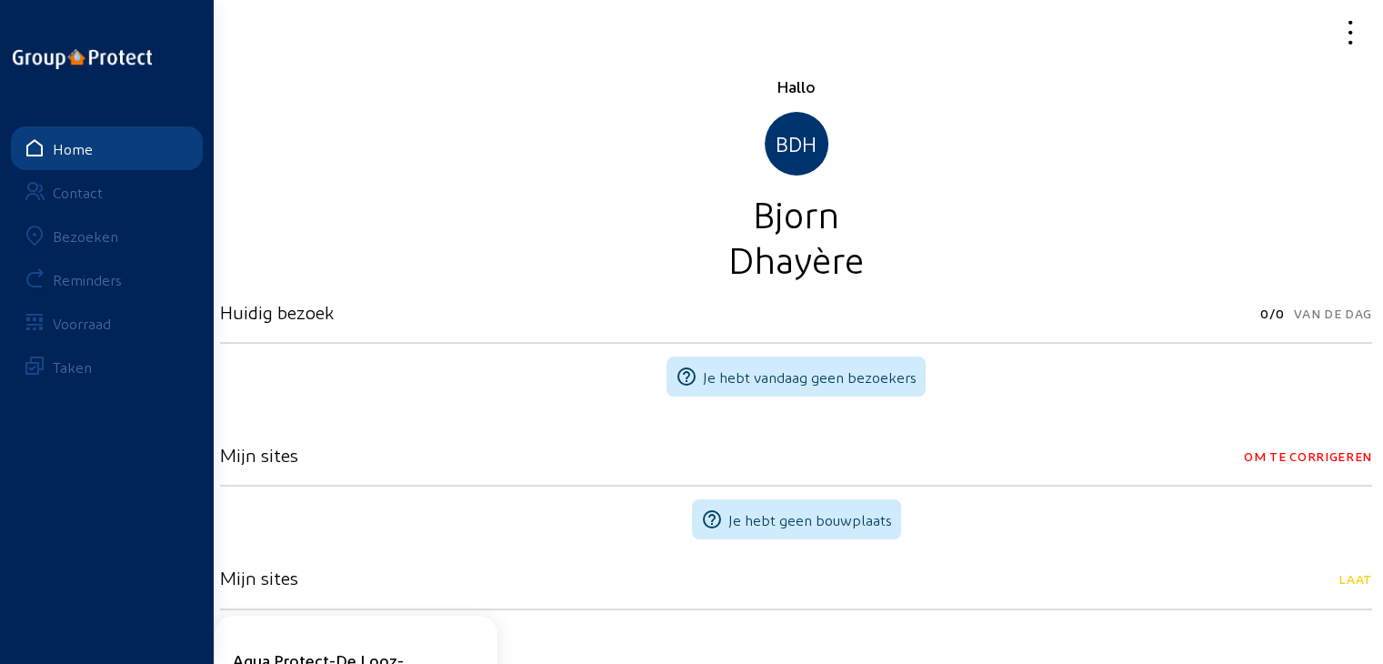
click at [63, 243] on div "Bezoeken" at bounding box center [85, 235] width 65 height 17
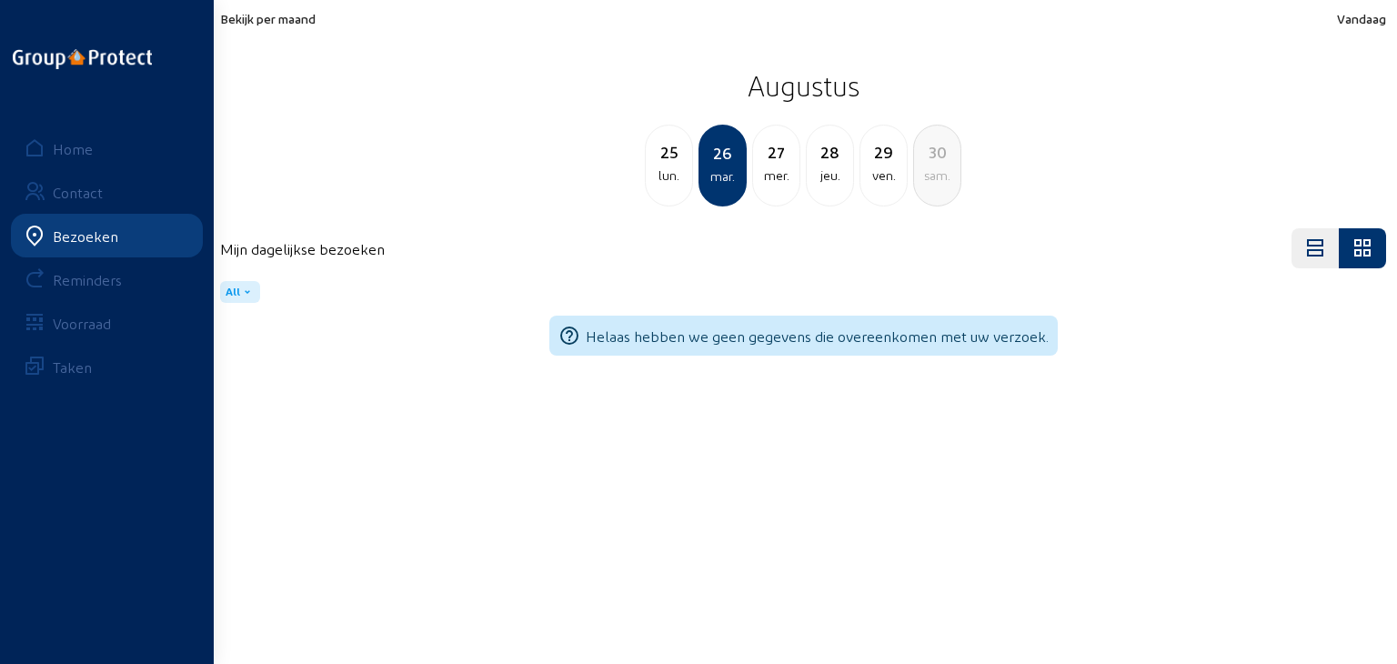
click at [290, 5] on div "Bekijk per maand Vandaag Augustus 25 lun. 26 mar. 27 mer. 28 jeu. 29 ven. 30 sa…" at bounding box center [803, 108] width 1188 height 217
click at [291, 12] on span "Bekijk per maand" at bounding box center [267, 18] width 95 height 15
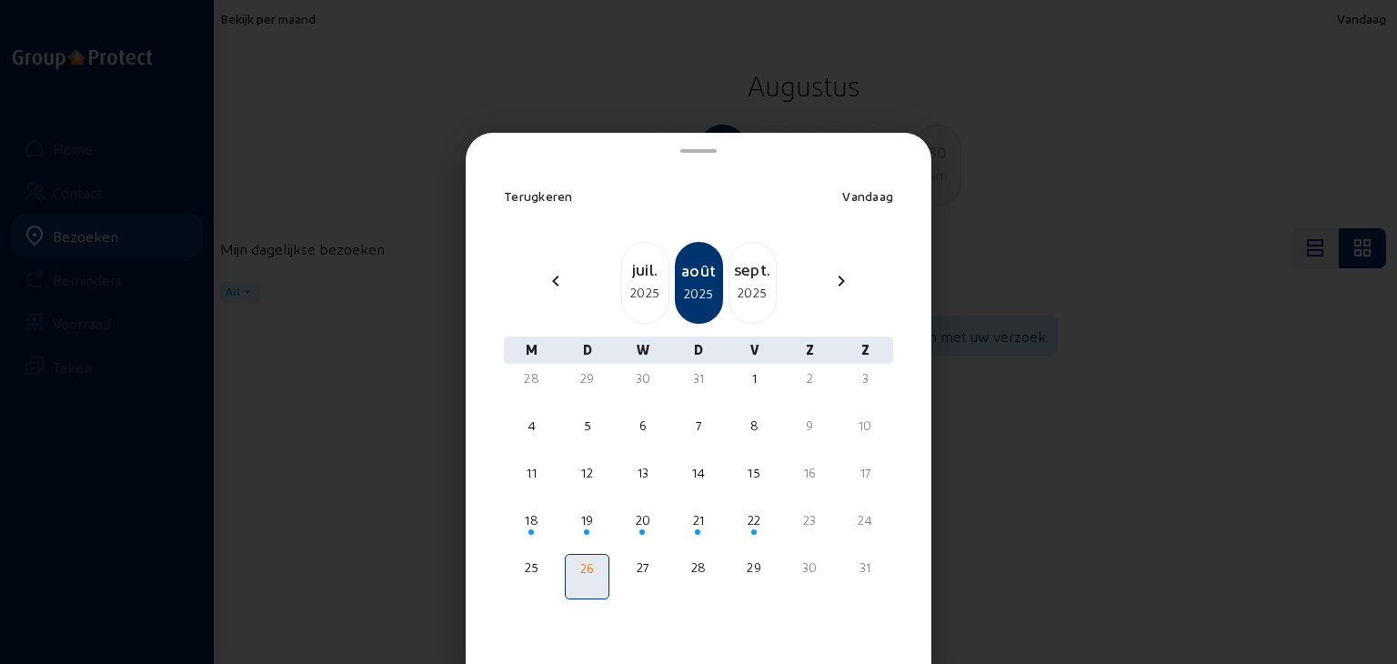
click at [736, 277] on div "sept." at bounding box center [752, 268] width 46 height 25
click at [735, 281] on div "oct." at bounding box center [752, 268] width 46 height 25
click at [735, 281] on div "nov." at bounding box center [752, 268] width 46 height 25
click at [735, 281] on div "déc." at bounding box center [752, 268] width 46 height 25
click at [735, 281] on div "janv." at bounding box center [752, 268] width 46 height 25
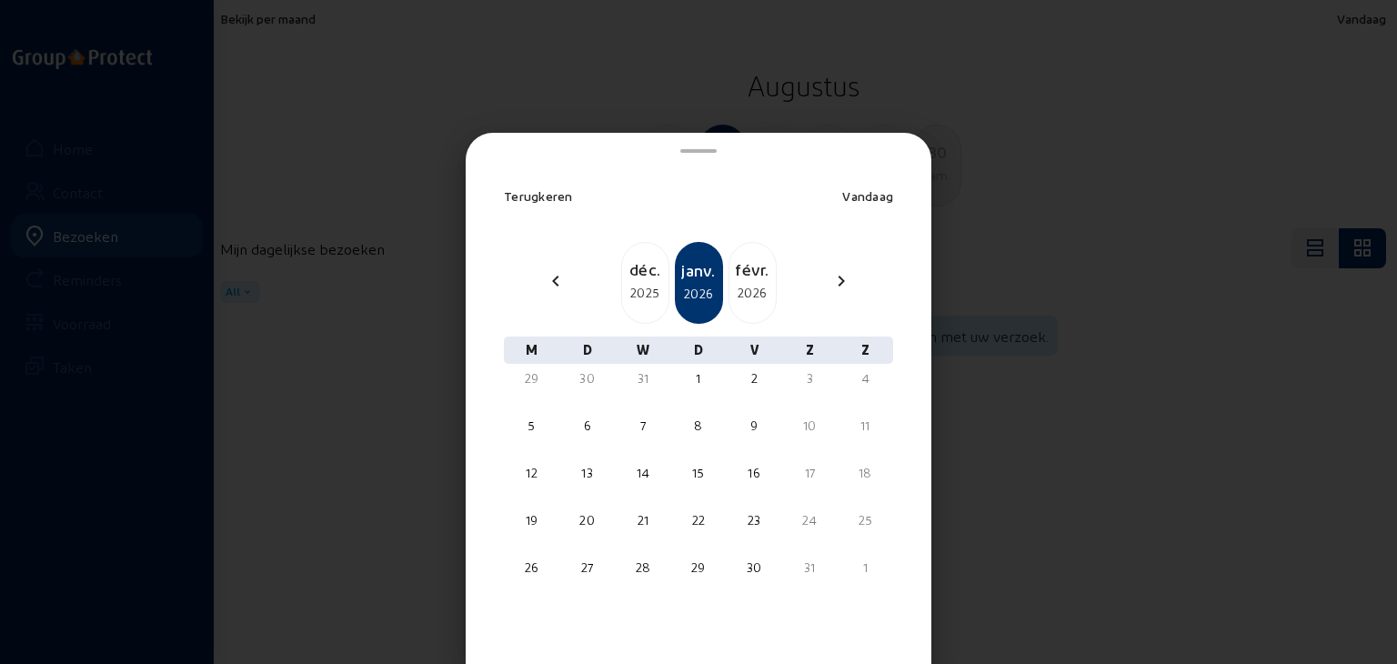
click at [280, 181] on div at bounding box center [698, 332] width 1397 height 664
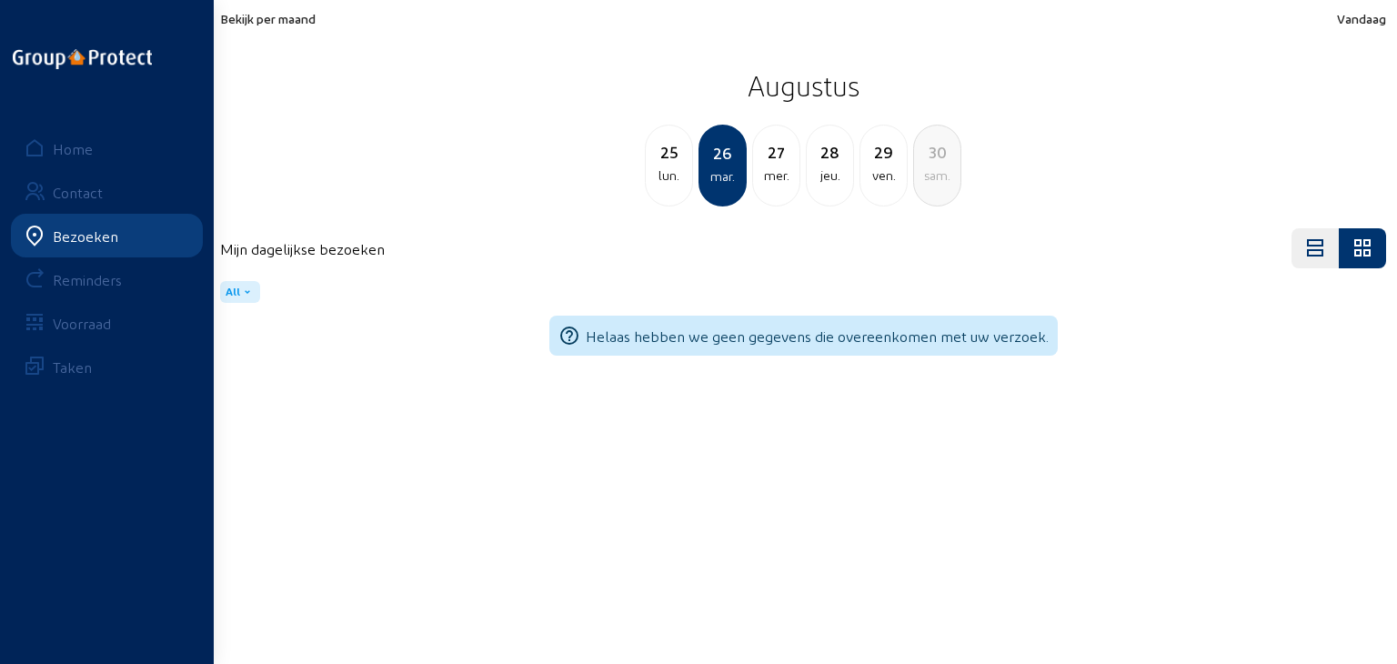
click at [85, 233] on div "Bezoeken" at bounding box center [85, 235] width 65 height 17
click at [92, 146] on link "Home" at bounding box center [107, 148] width 192 height 44
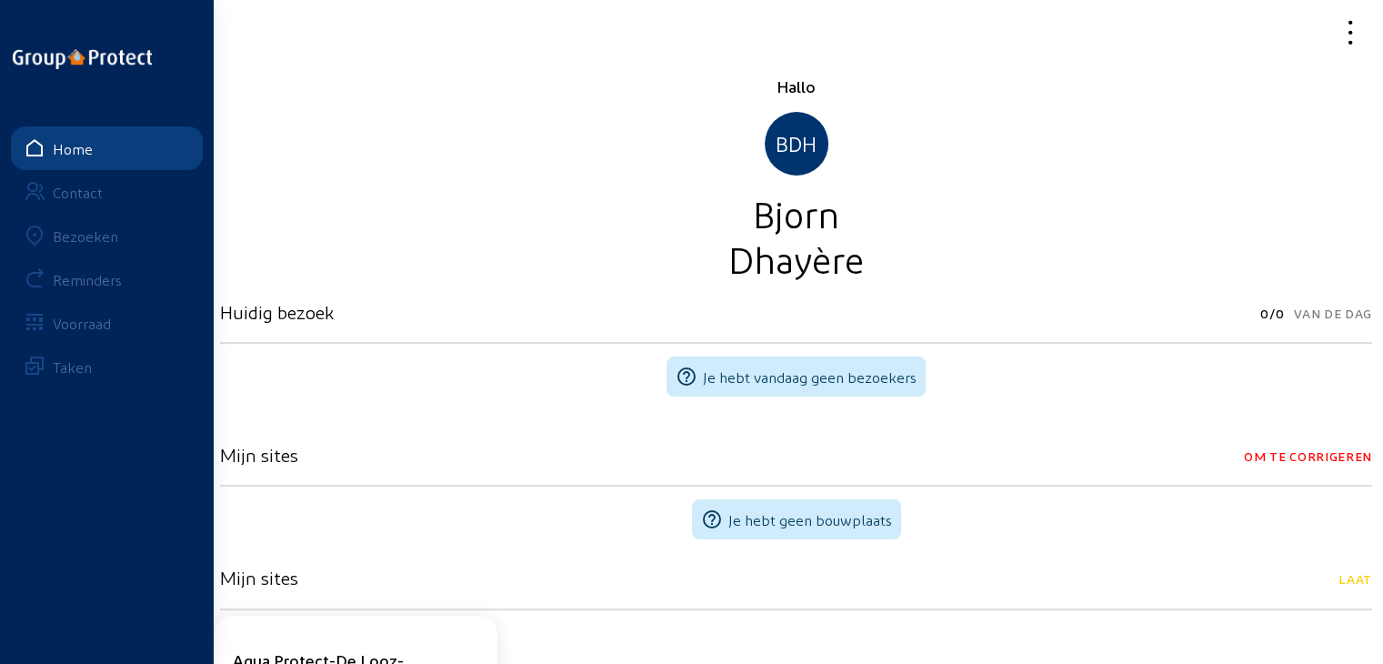
click at [78, 323] on div "Voorraad" at bounding box center [82, 323] width 58 height 17
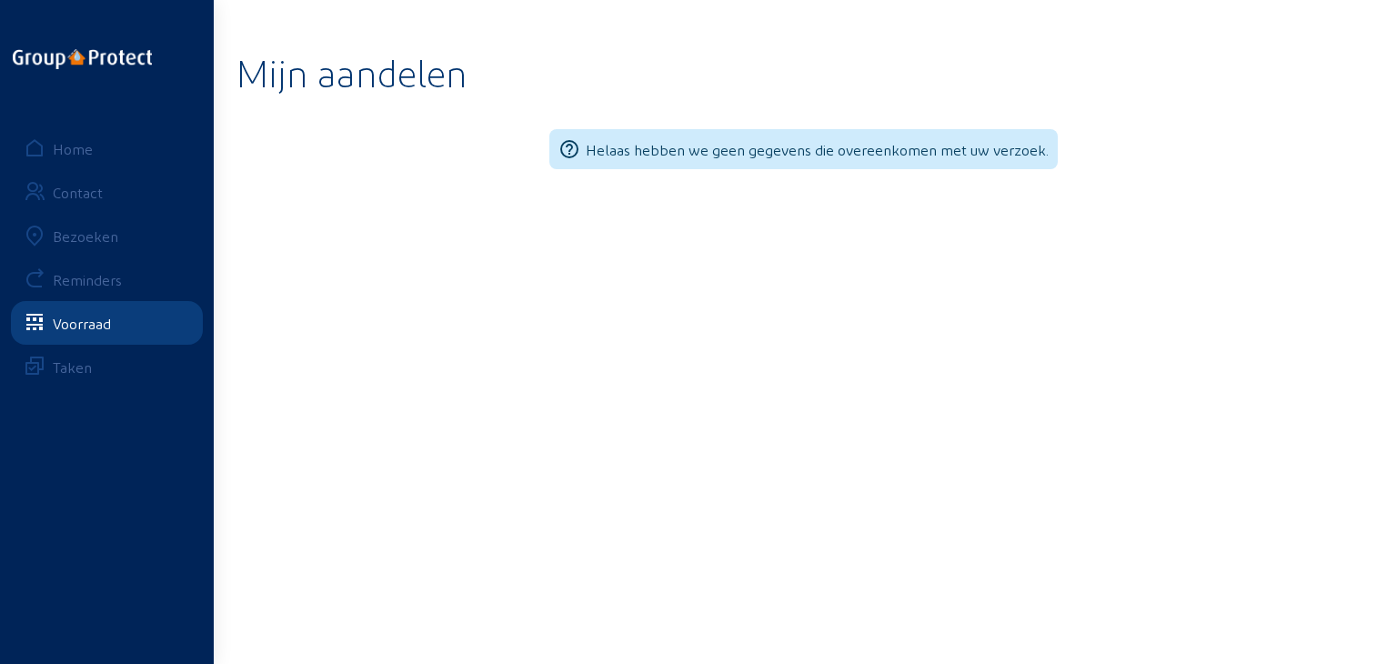
click at [85, 369] on div "Taken" at bounding box center [72, 366] width 39 height 17
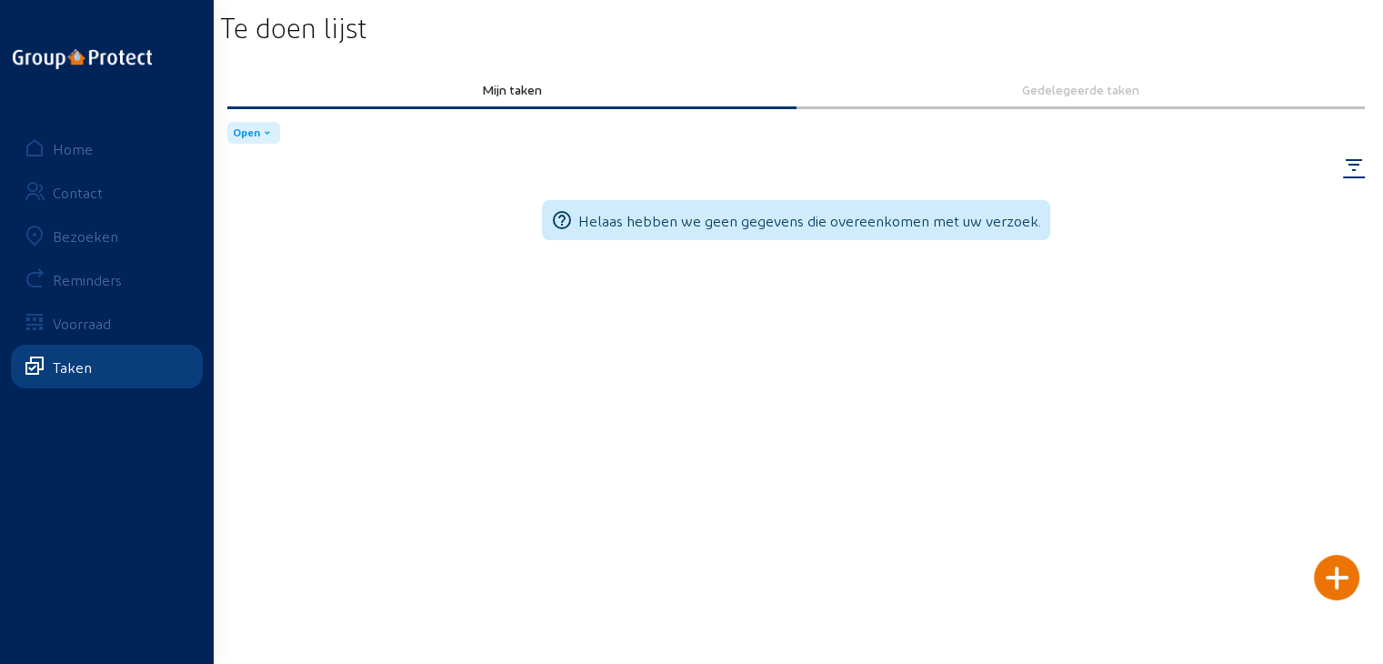
click at [1083, 84] on div "Gedelegeerde taken" at bounding box center [1081, 89] width 544 height 15
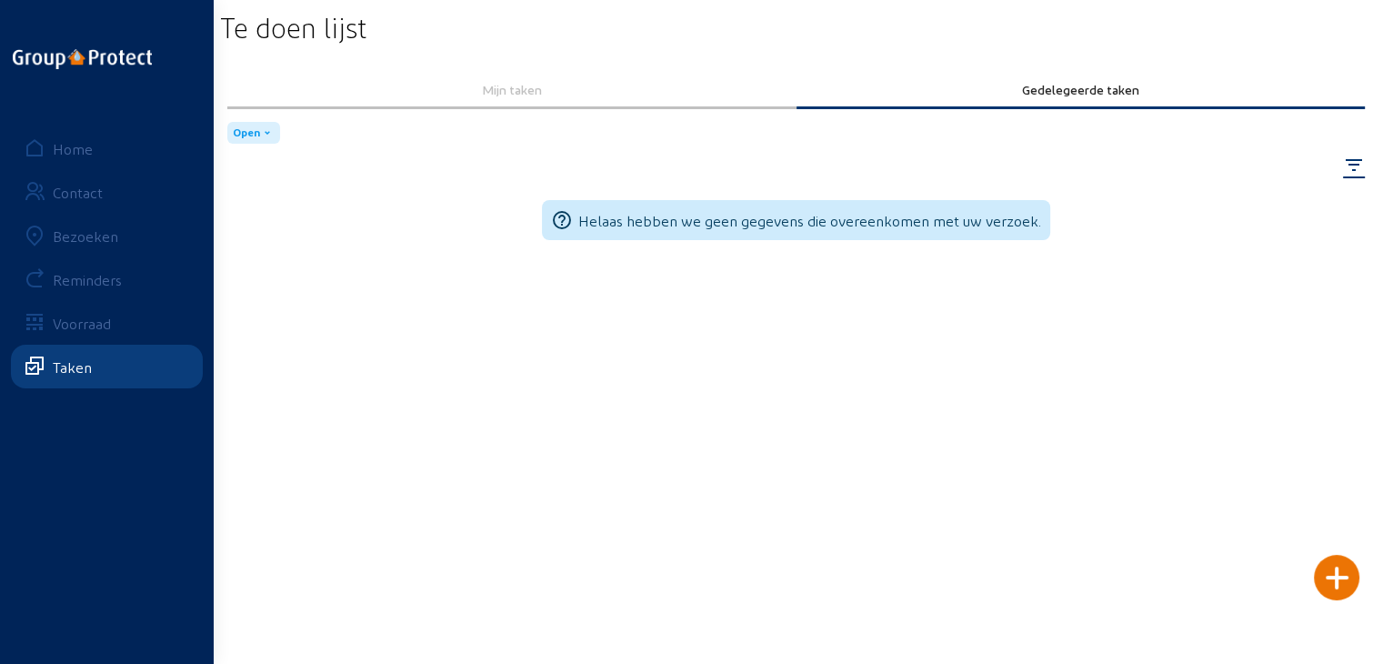
click at [524, 91] on div "Mijn taken" at bounding box center [512, 89] width 544 height 15
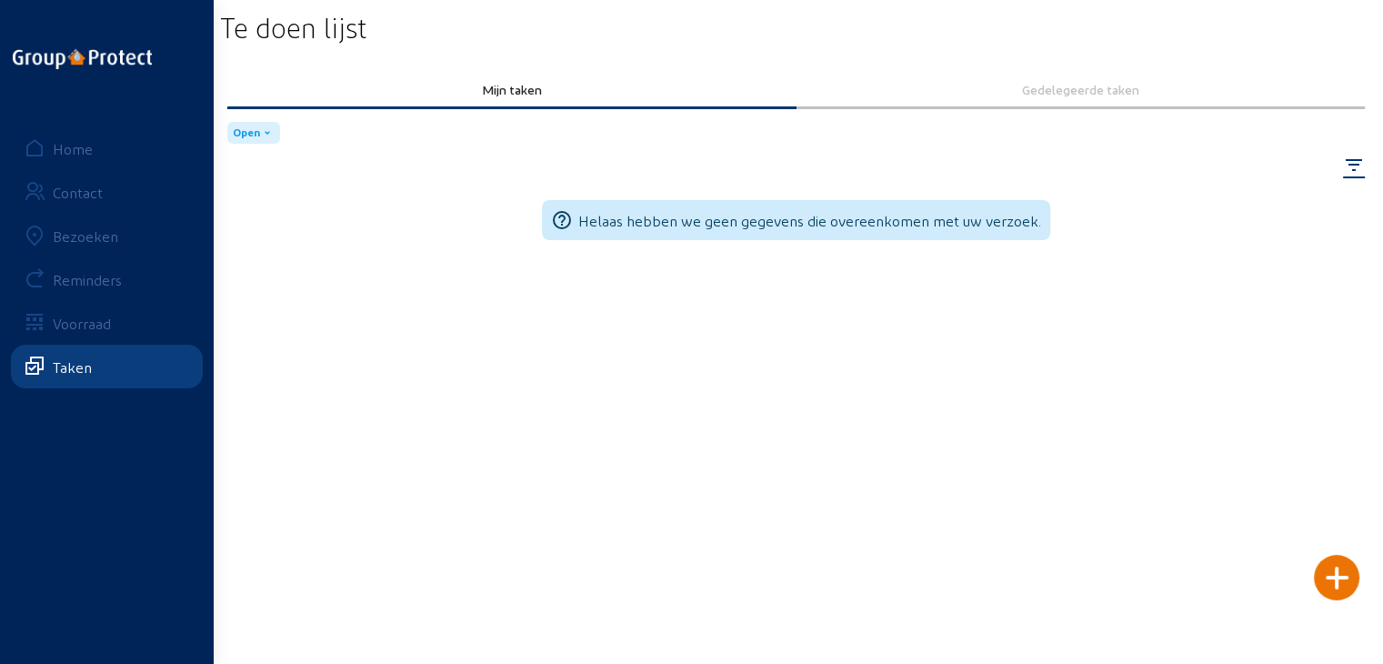
click at [85, 234] on div "Bezoeken" at bounding box center [85, 235] width 65 height 17
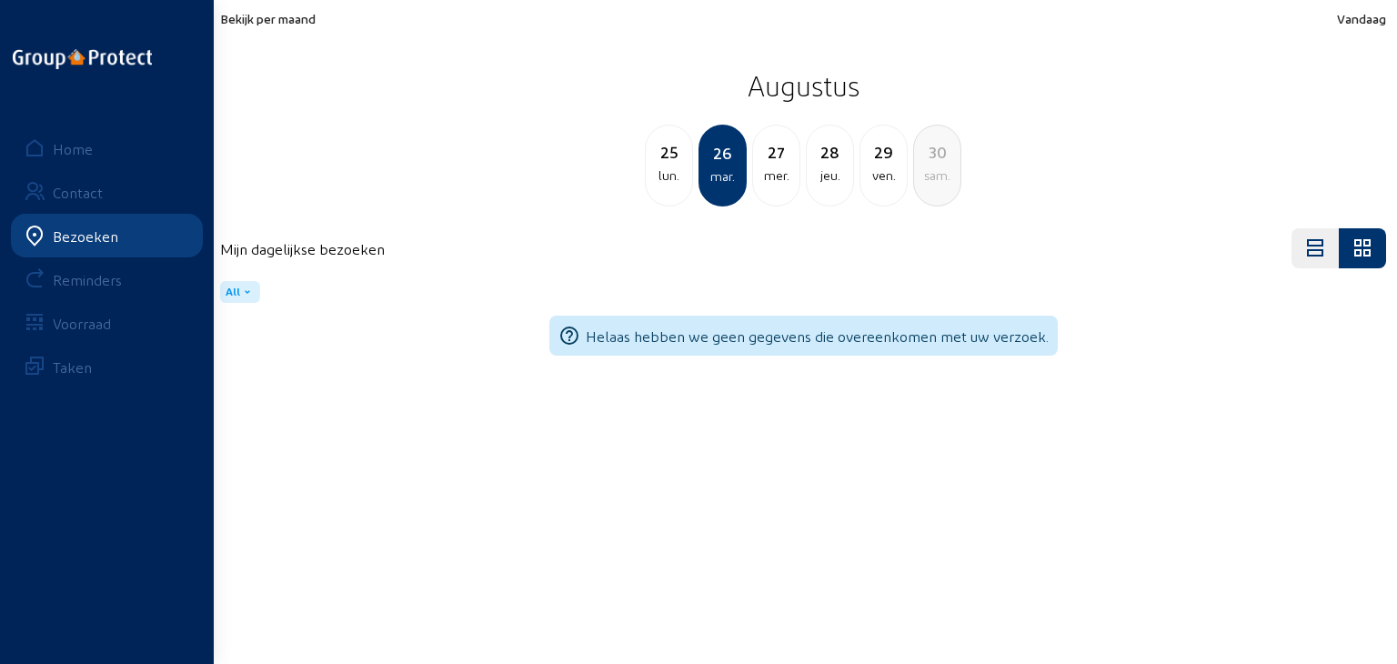
click at [85, 193] on div "Contact" at bounding box center [78, 192] width 50 height 17
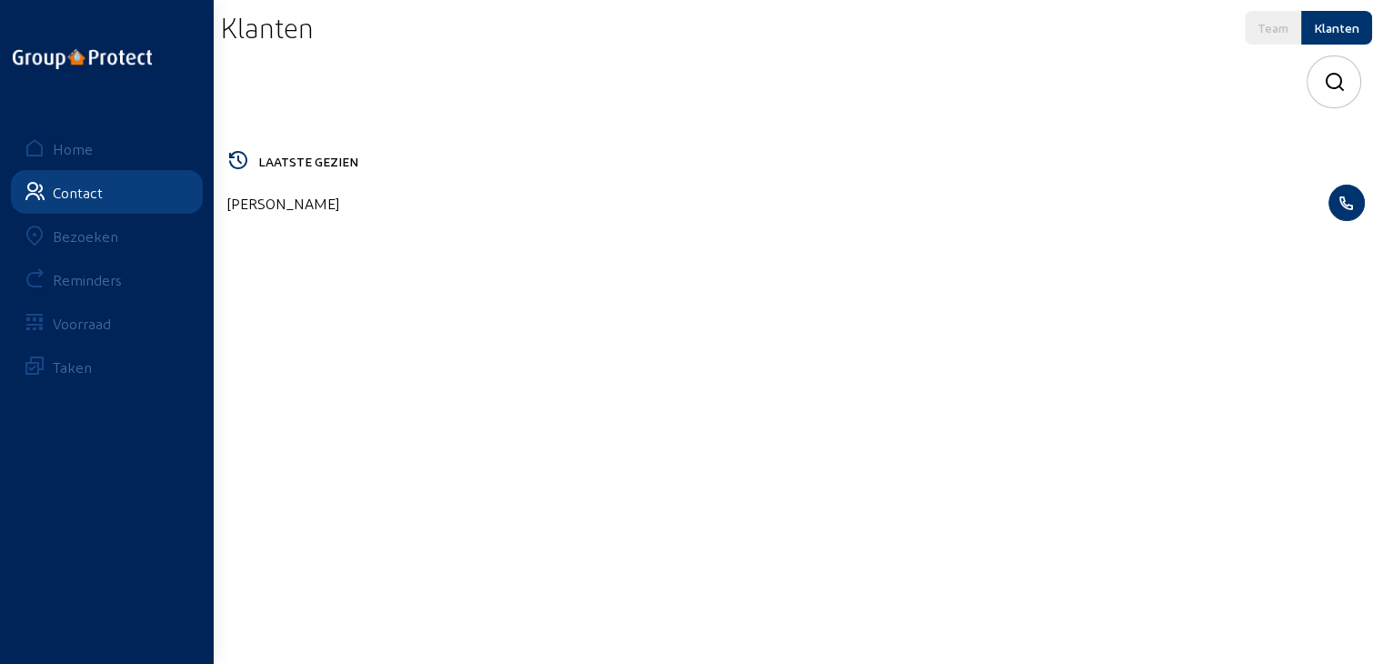
click at [75, 145] on div "Home" at bounding box center [73, 148] width 40 height 17
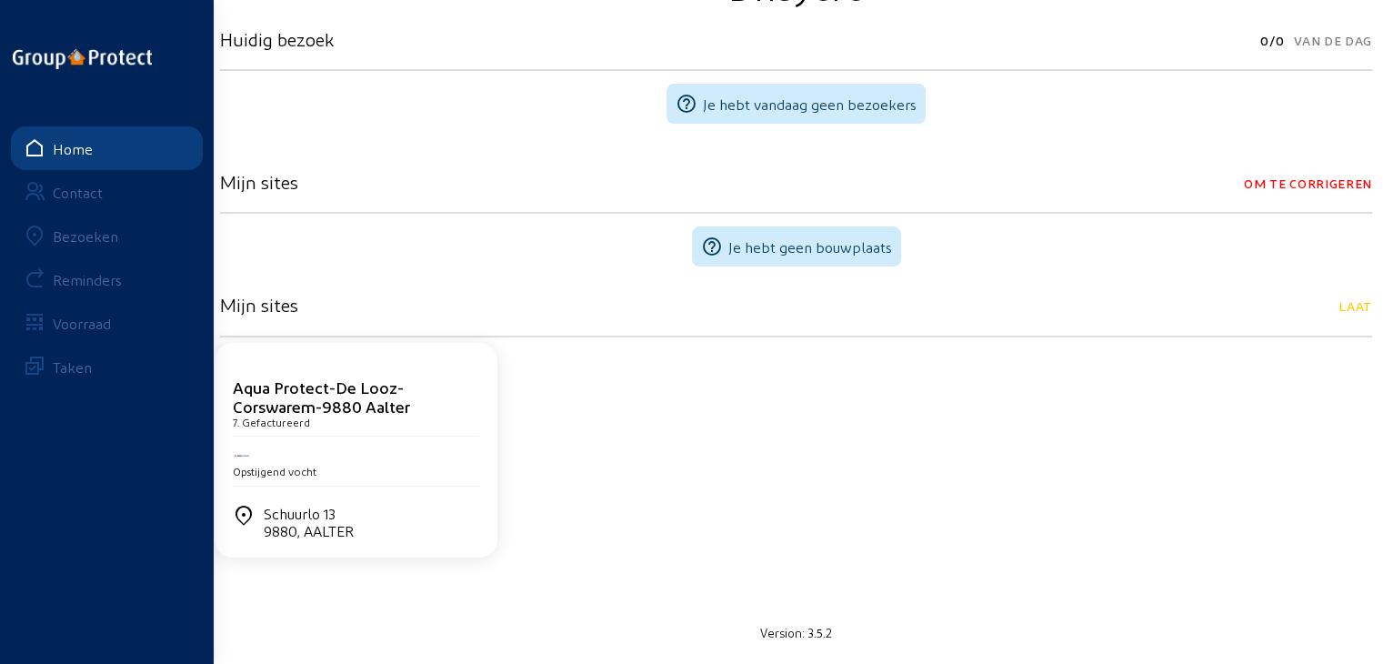
scroll to position [275, 0]
click at [397, 412] on cam-card-title "Aqua Protect-De Looz-Corswarem-9880 Aalter" at bounding box center [321, 396] width 177 height 38
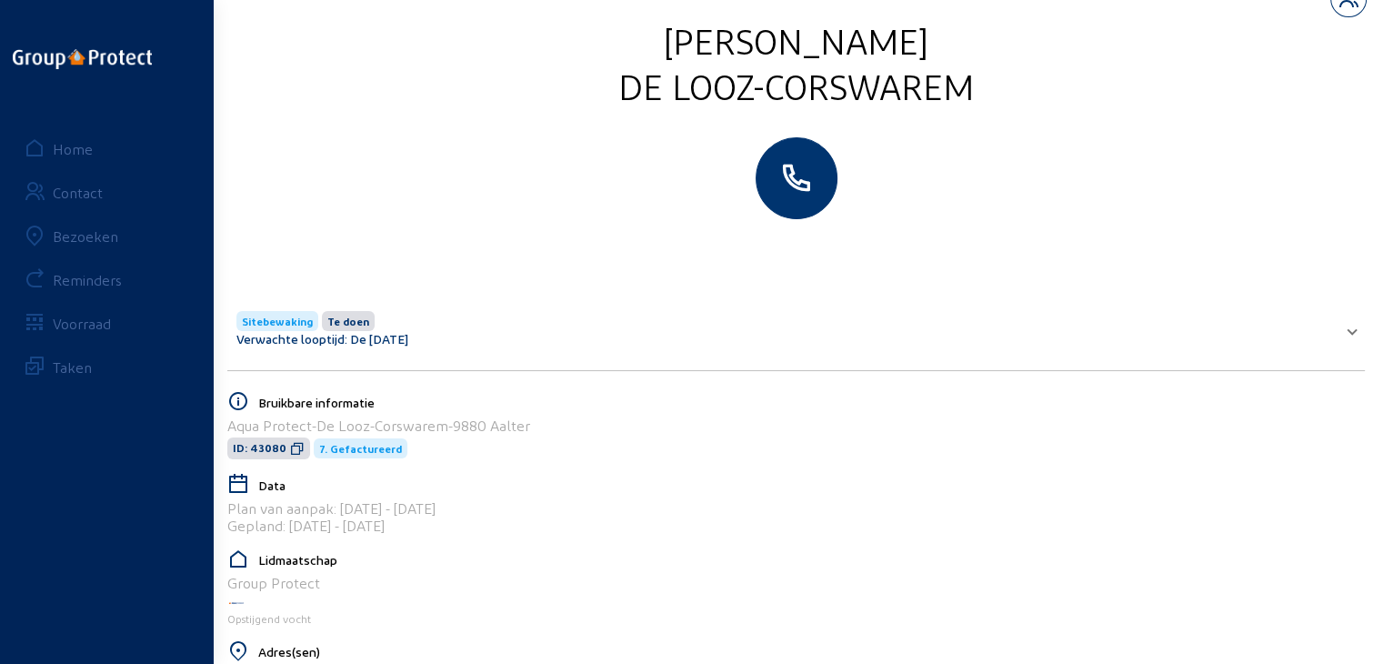
scroll to position [182, 0]
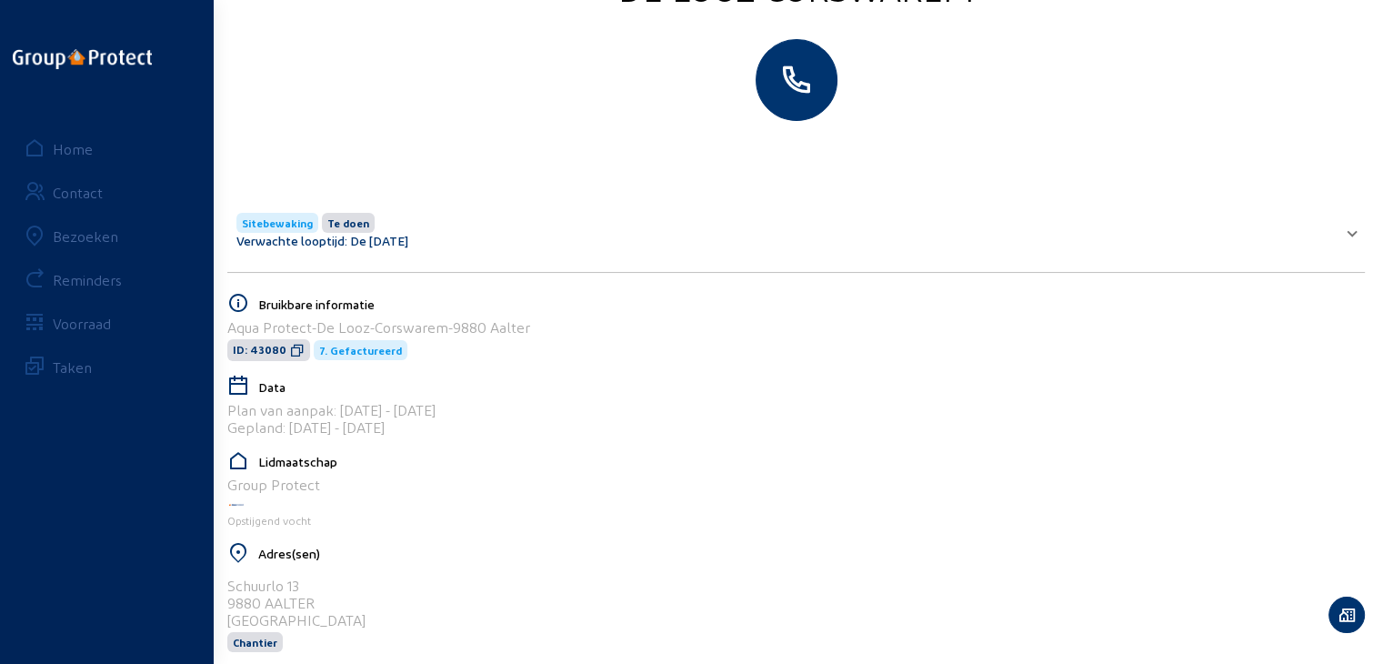
click at [1357, 237] on mat-expansion-panel-header "Sitebewaking Te doen Verwachte looptijd: De 30 aug. 2025" at bounding box center [796, 230] width 1138 height 62
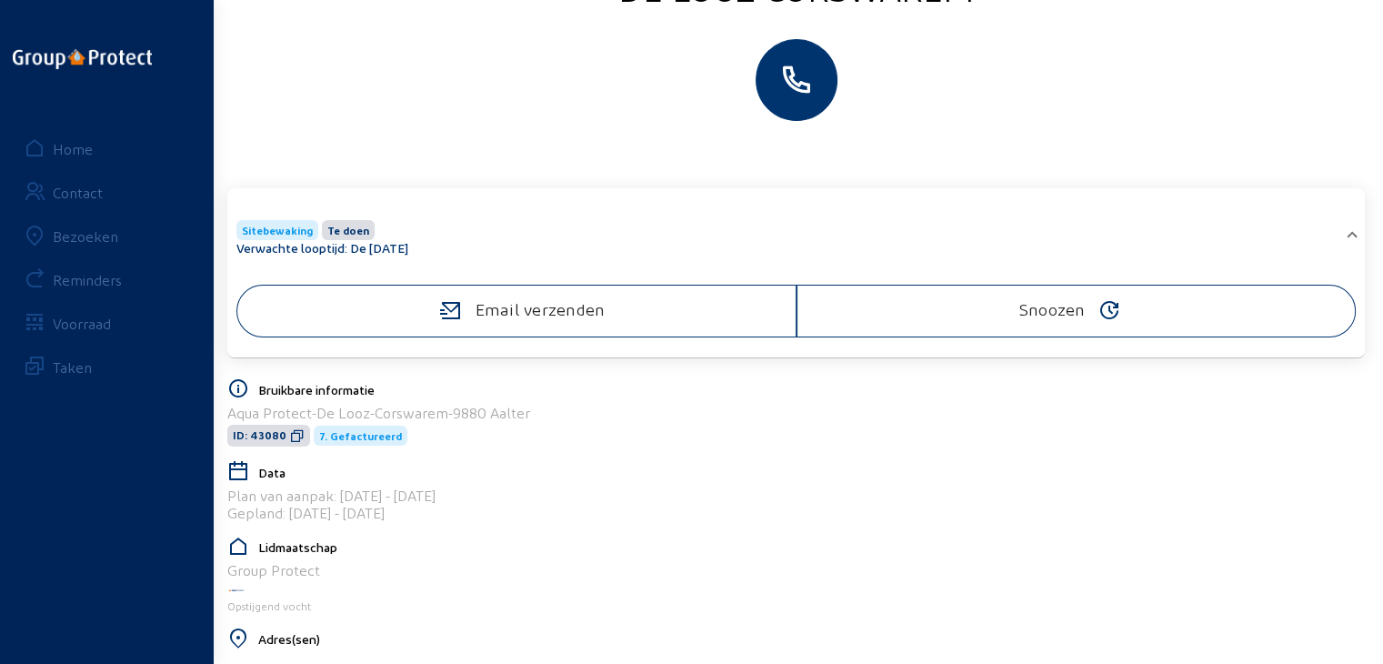
click at [1357, 237] on mat-expansion-panel-header "Sitebewaking Te doen Verwachte looptijd: De 30 aug. 2025" at bounding box center [796, 237] width 1138 height 76
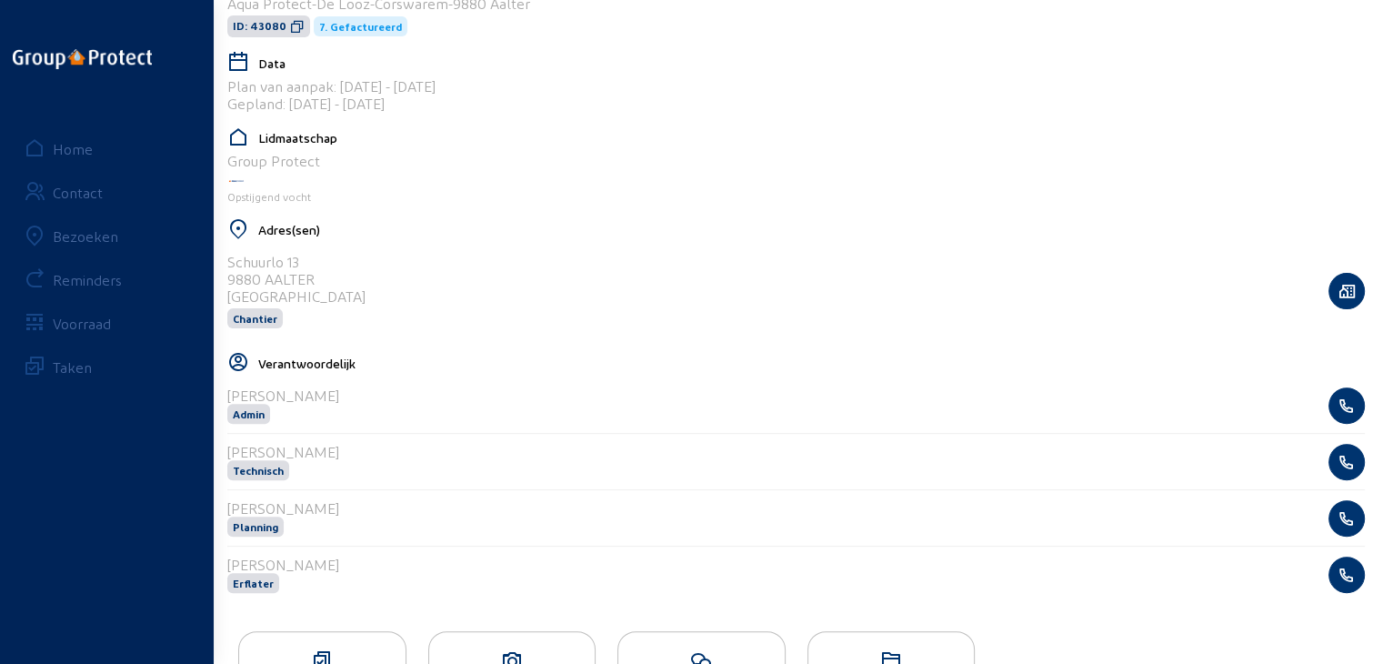
scroll to position [607, 0]
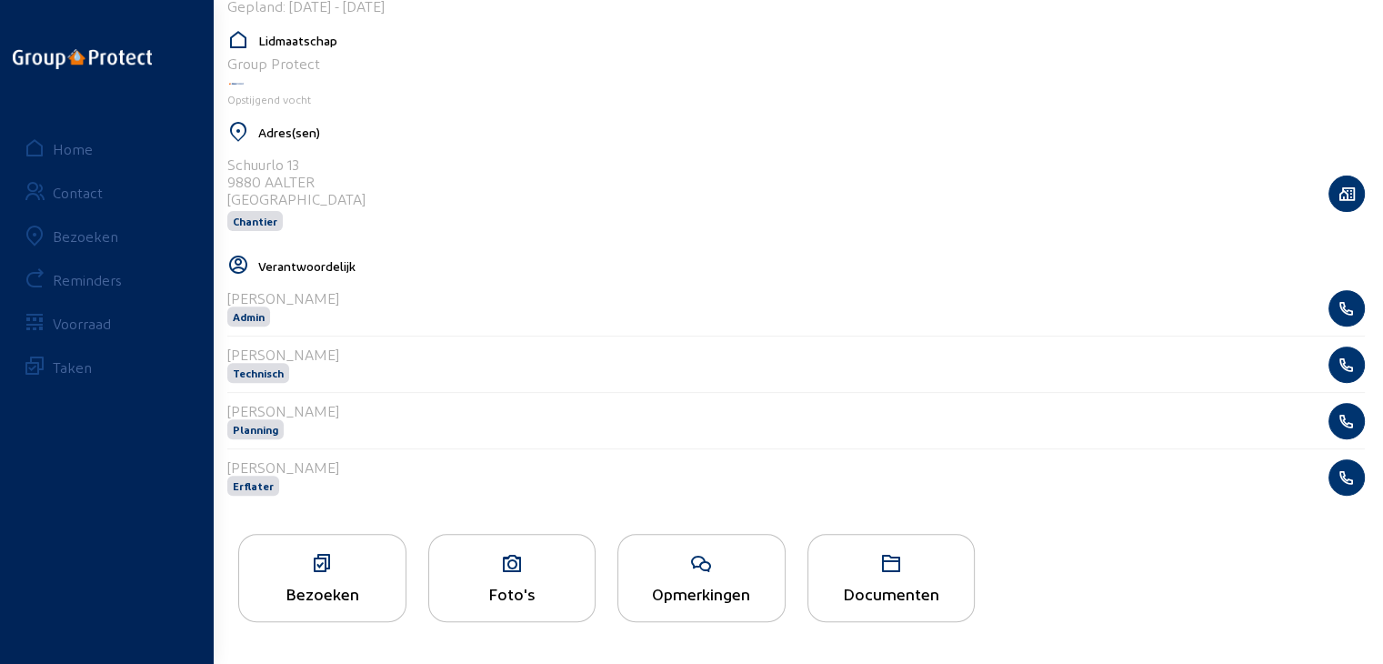
click at [880, 588] on div "Documenten" at bounding box center [891, 593] width 166 height 19
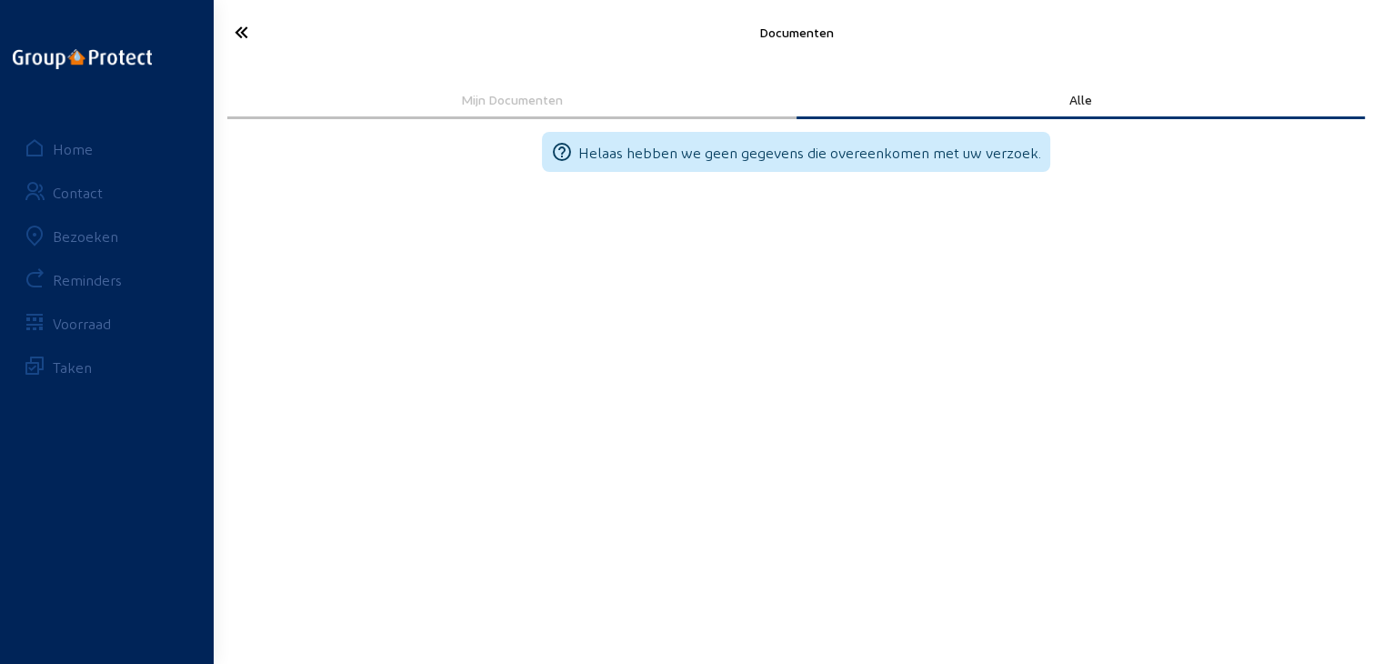
click at [531, 106] on div "Mijn Documenten" at bounding box center [512, 99] width 544 height 15
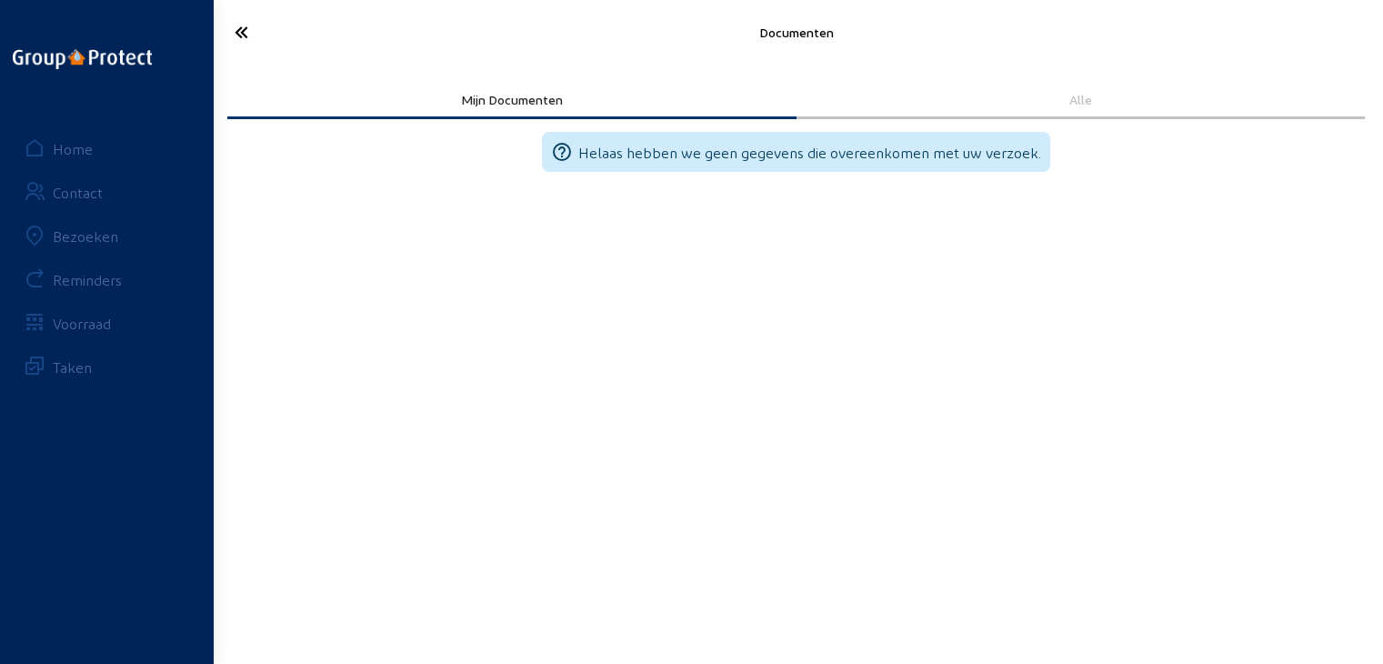
click at [241, 35] on icon at bounding box center [307, 32] width 163 height 32
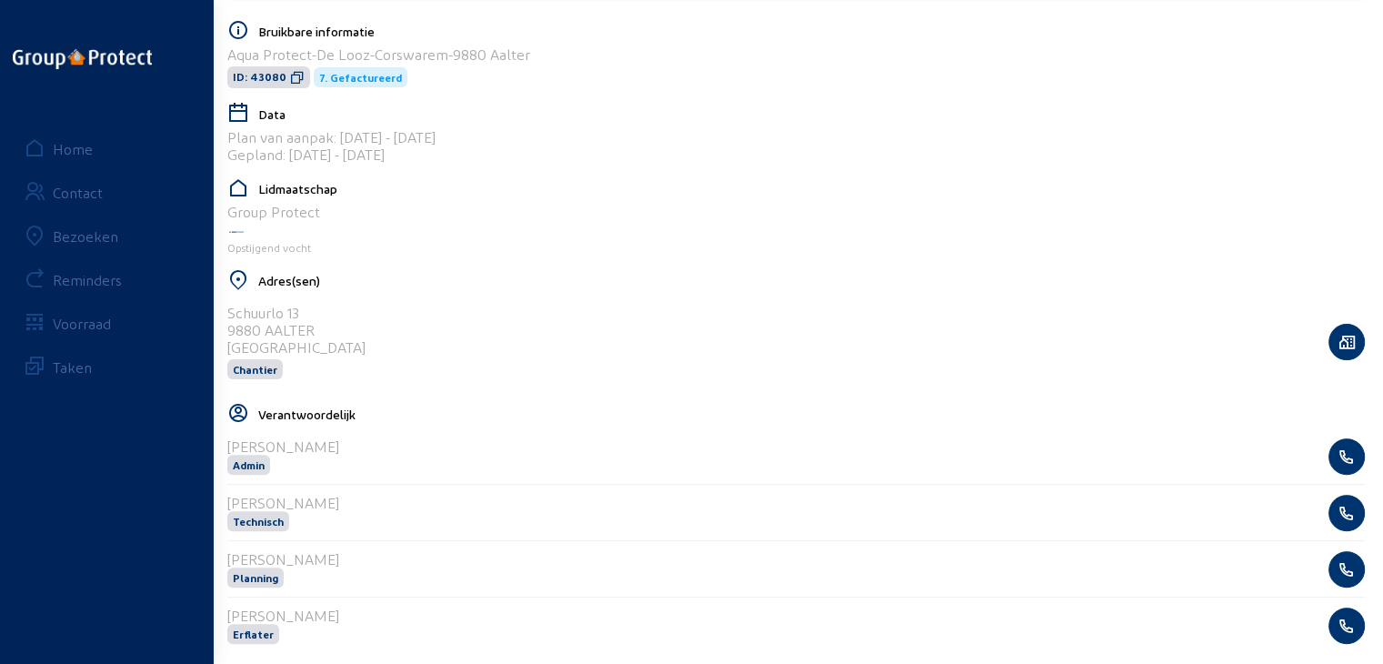
scroll to position [607, 0]
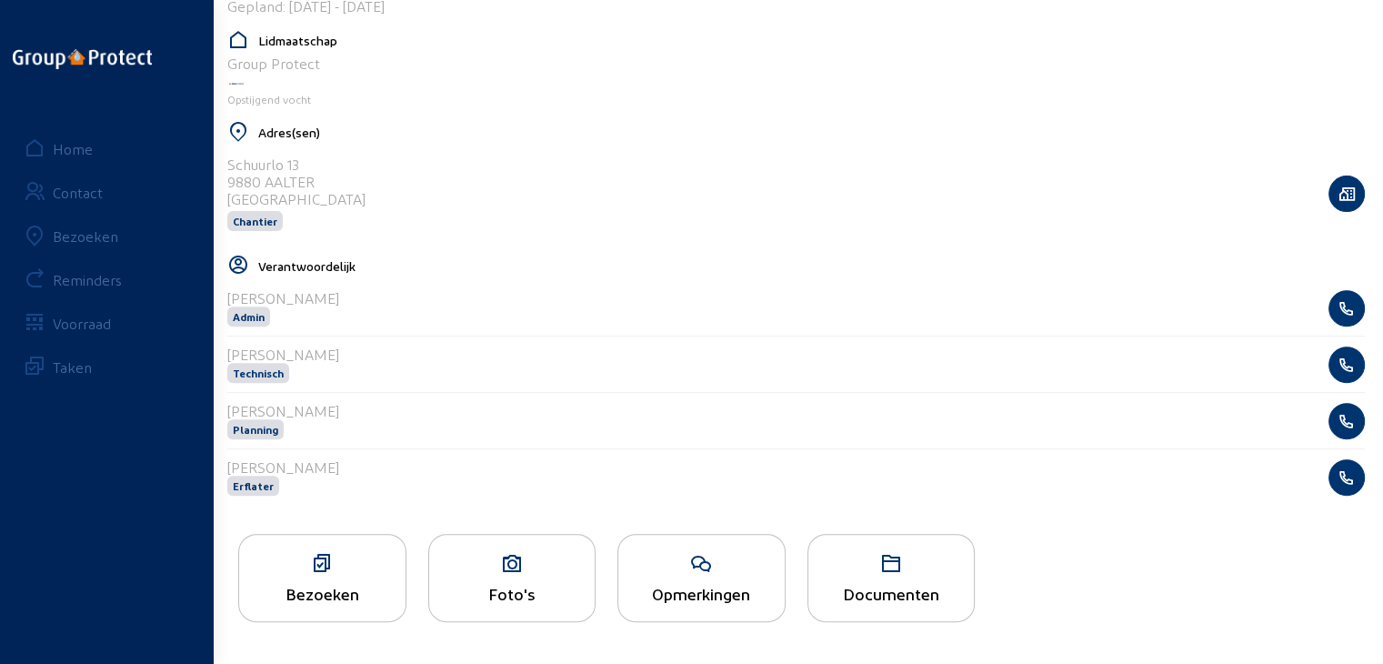
click at [329, 584] on div "Bezoeken" at bounding box center [322, 593] width 166 height 19
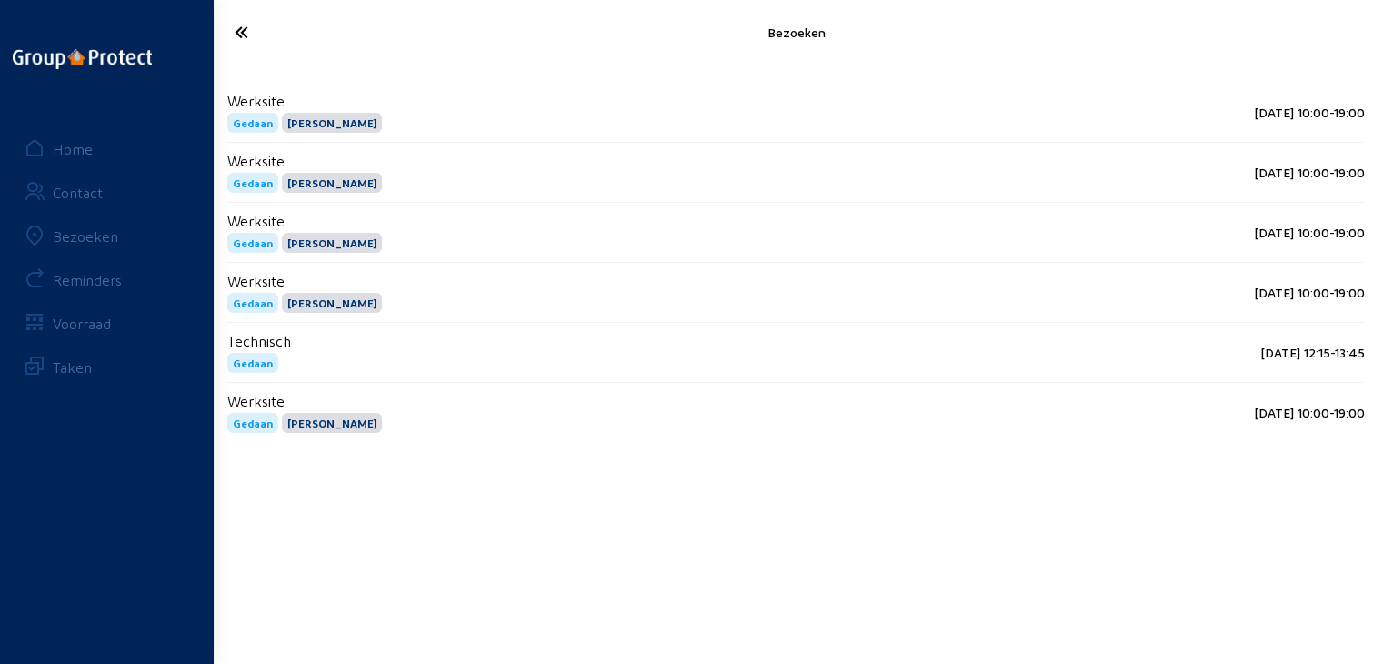
click at [245, 21] on icon at bounding box center [307, 32] width 163 height 32
